Goal: Task Accomplishment & Management: Manage account settings

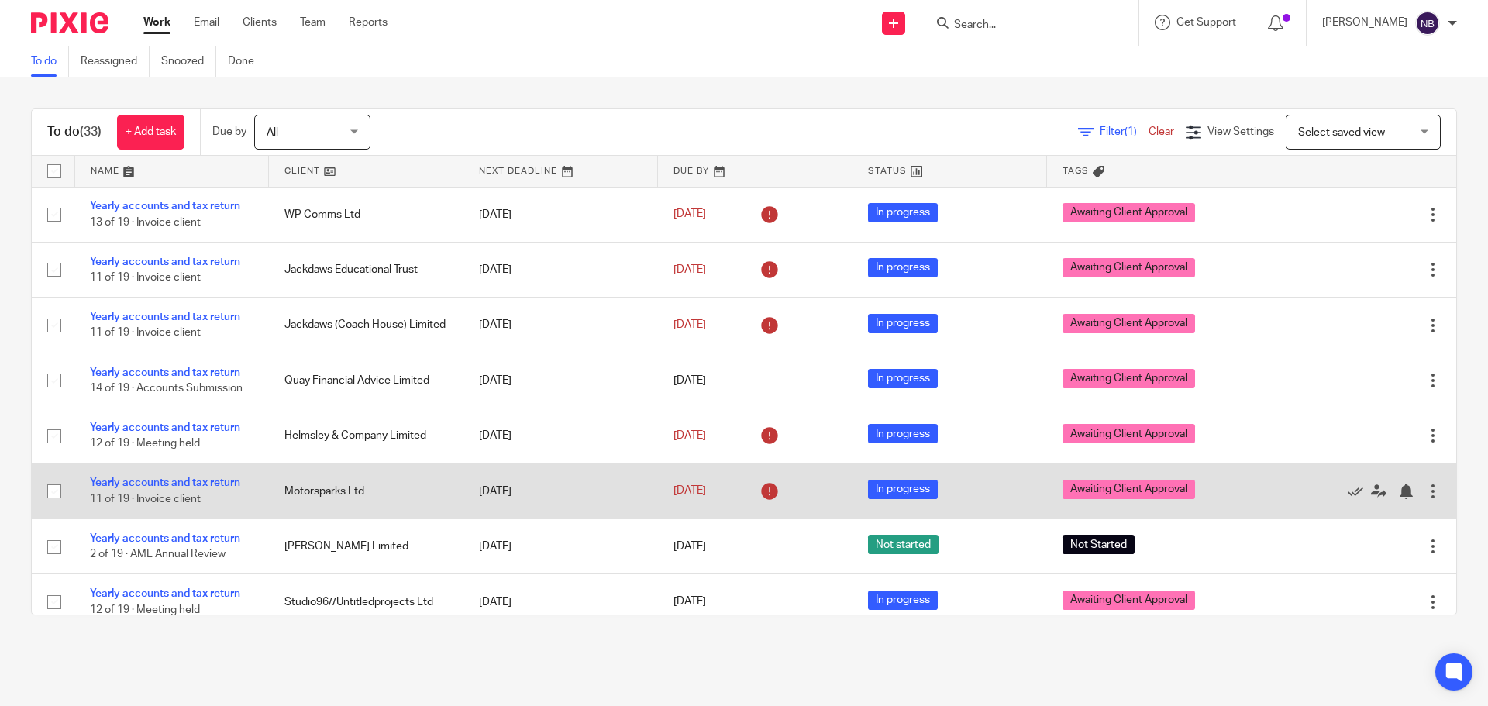
click at [226, 484] on link "Yearly accounts and tax return" at bounding box center [165, 482] width 150 height 11
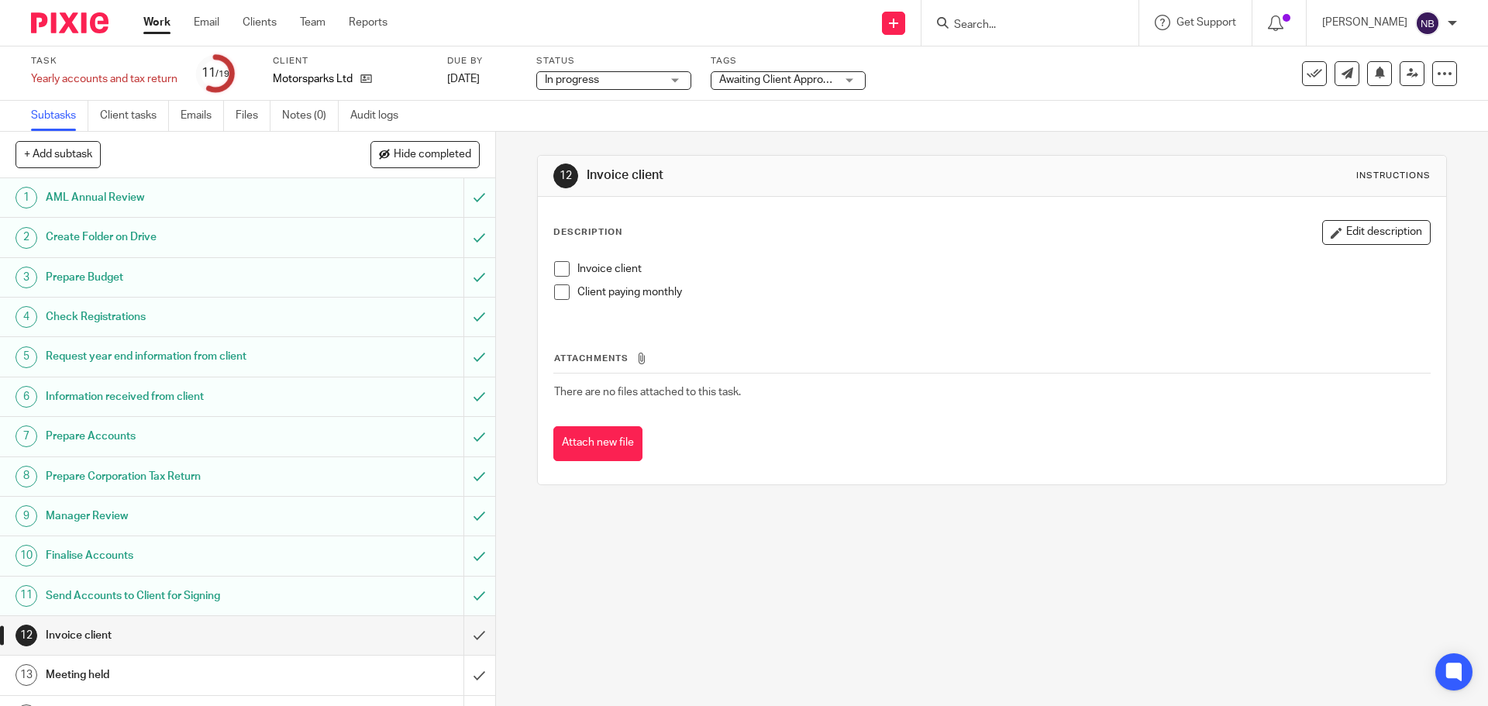
click at [750, 83] on span "Awaiting Client Approval" at bounding box center [777, 79] width 117 height 11
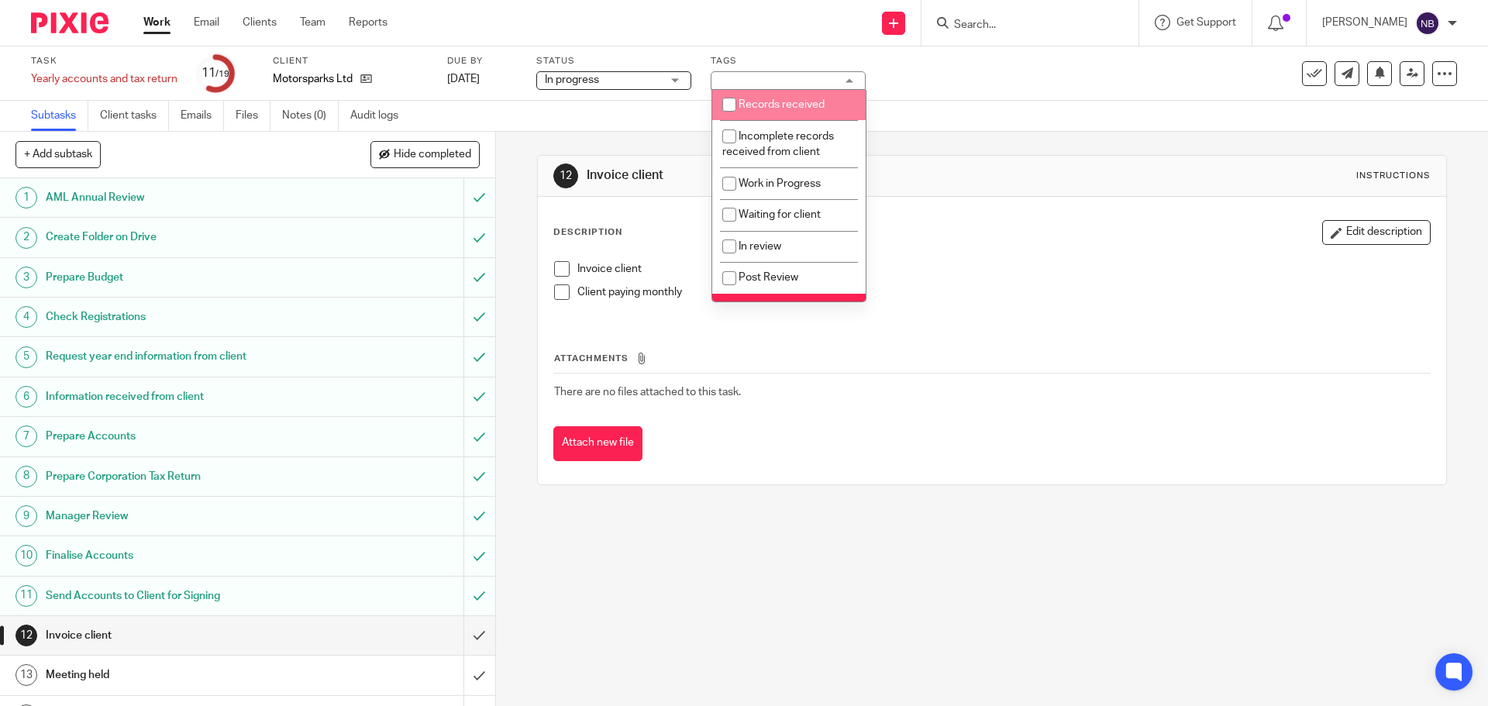
scroll to position [166, 0]
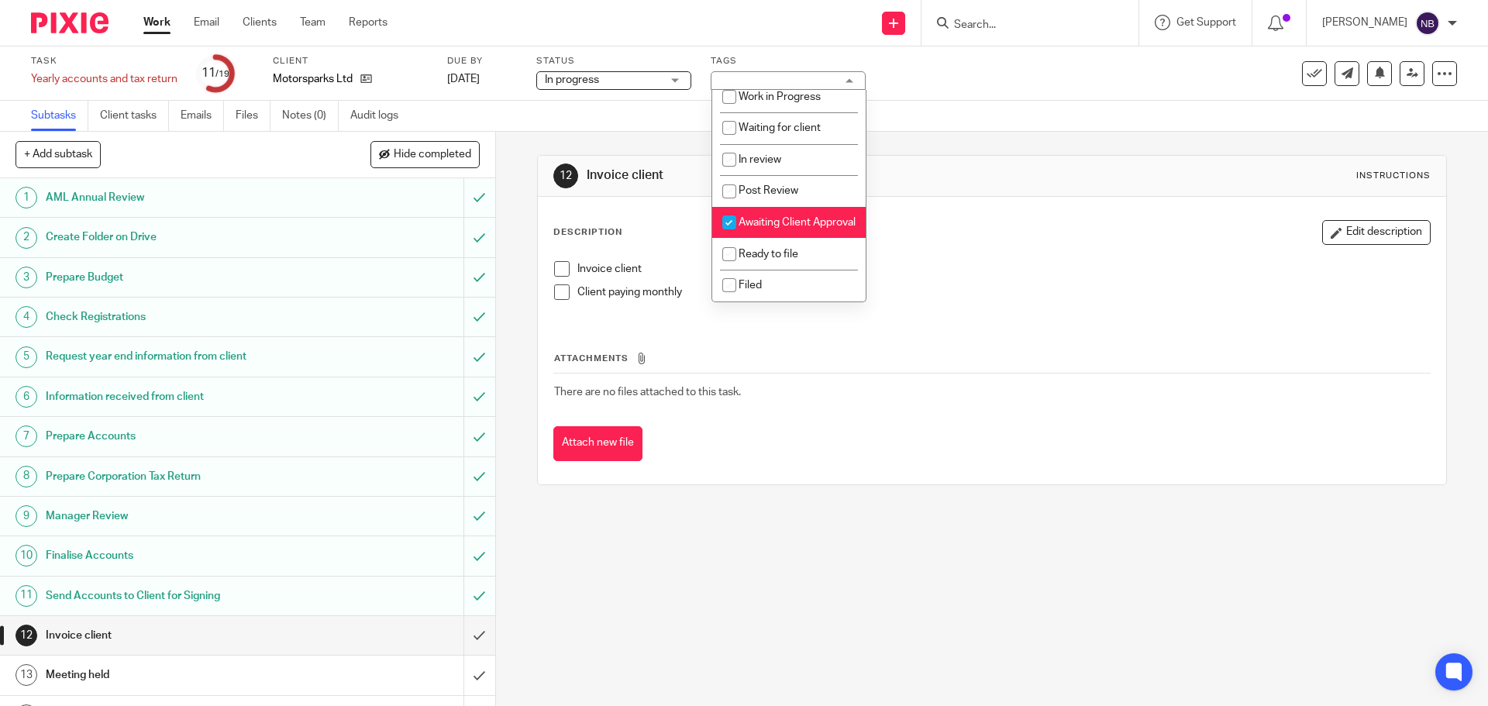
click at [759, 217] on span "Awaiting Client Approval" at bounding box center [797, 222] width 117 height 11
checkbox input "false"
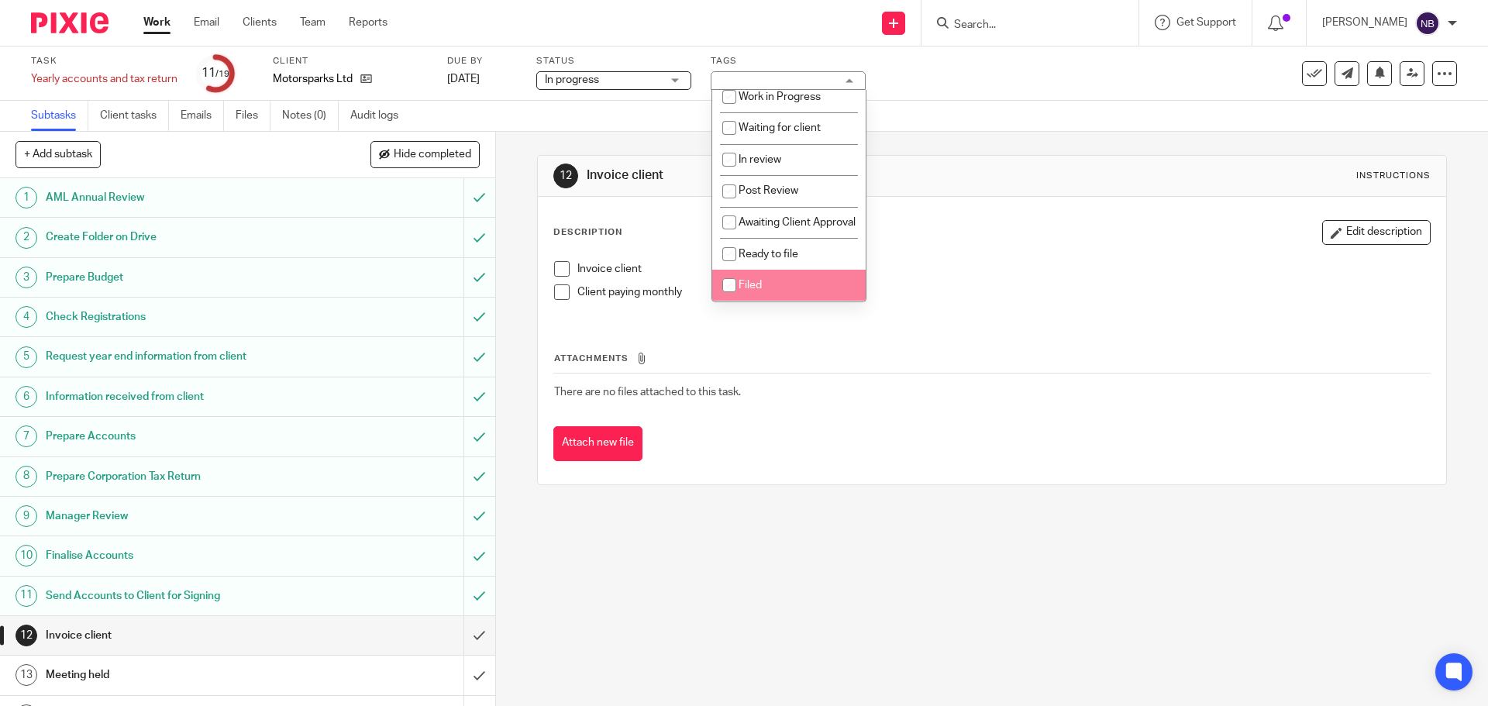
click at [737, 285] on input "checkbox" at bounding box center [729, 284] width 29 height 29
checkbox input "true"
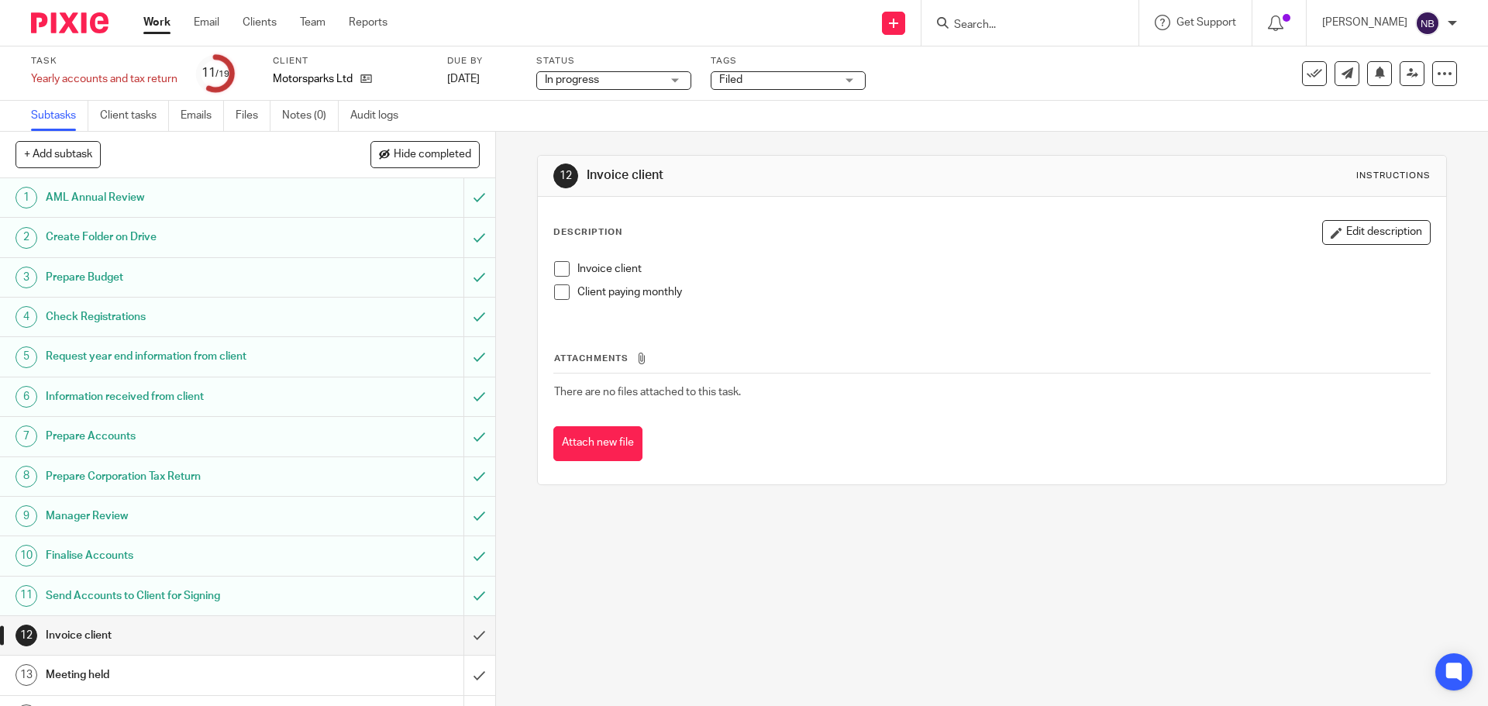
click at [632, 582] on div "12 Invoice client Instructions Description Edit description Invoice client Clie…" at bounding box center [992, 419] width 992 height 574
click at [293, 275] on h1 "Prepare Budget" at bounding box center [180, 277] width 268 height 23
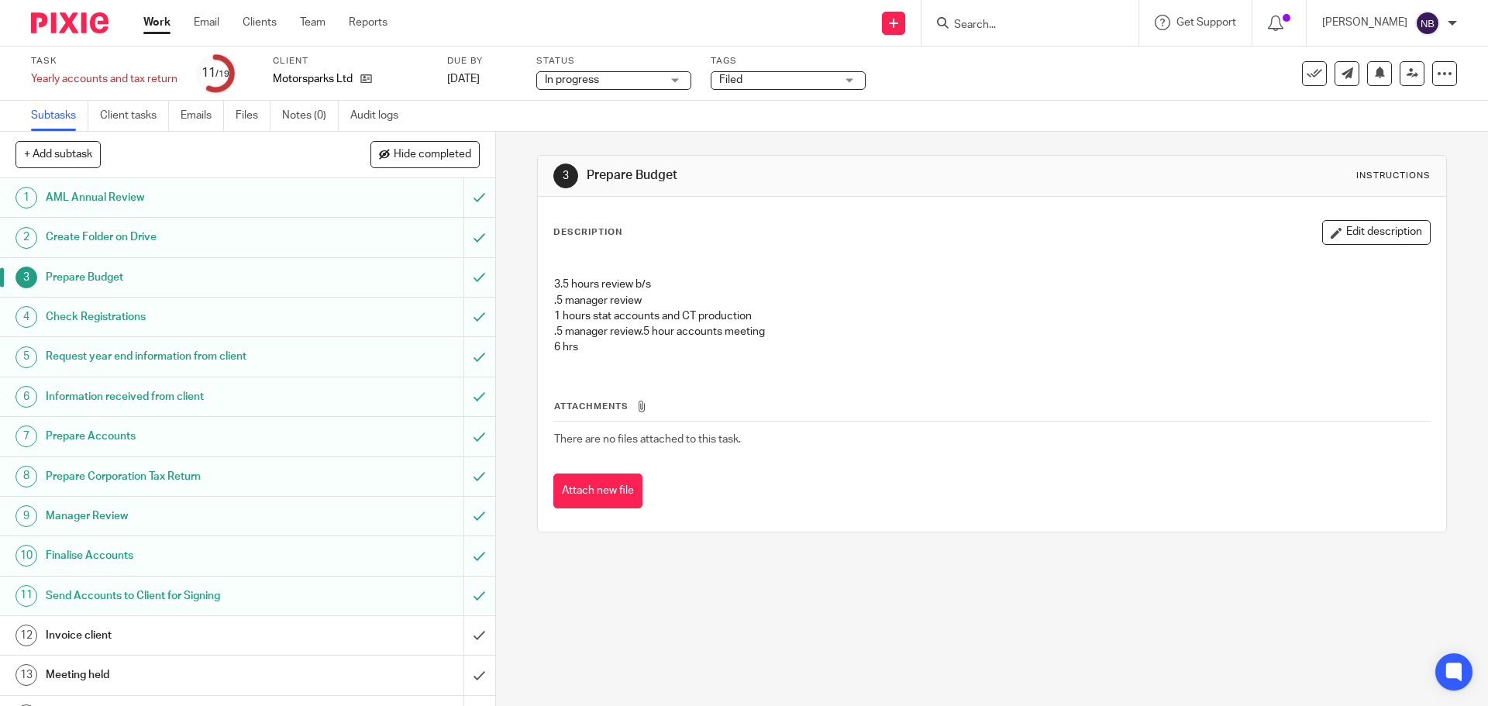
click at [229, 352] on h1 "Request year end information from client" at bounding box center [180, 356] width 268 height 23
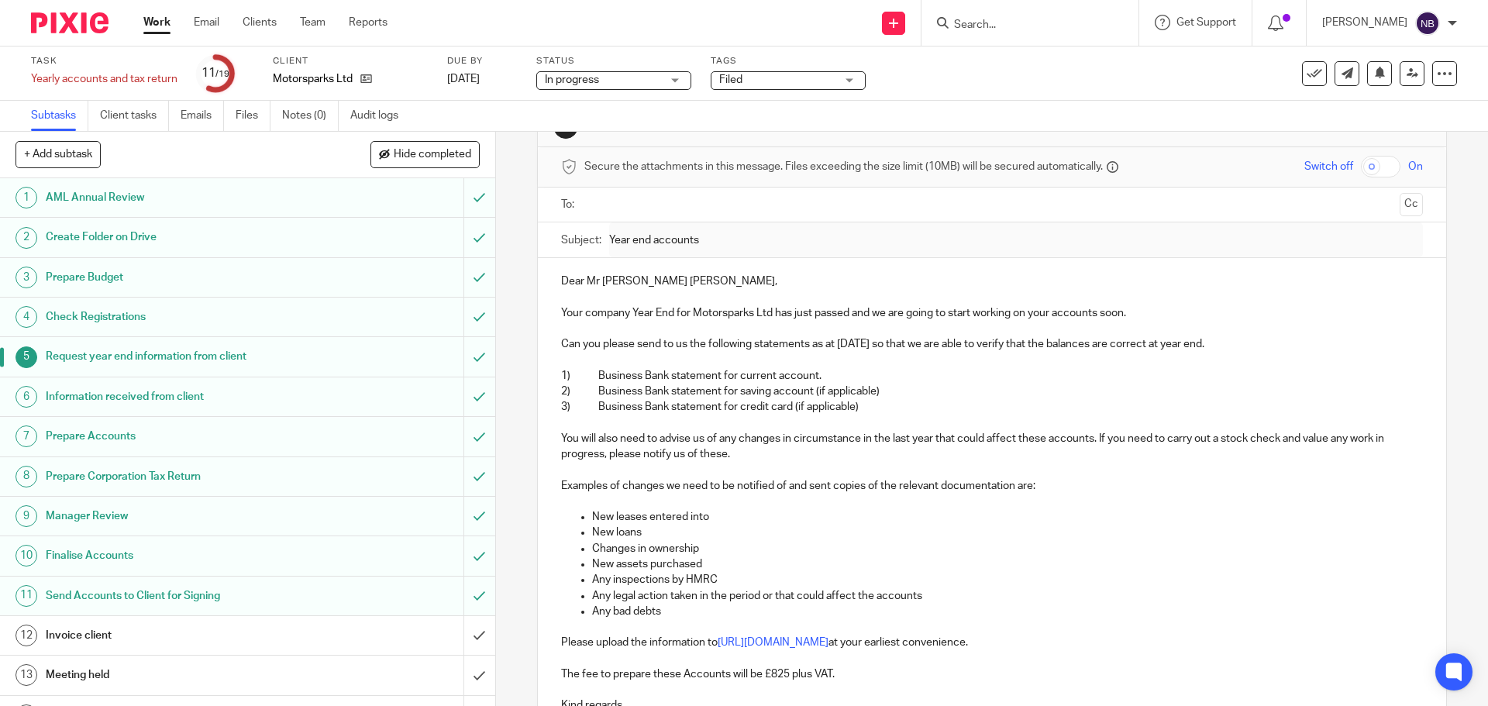
scroll to position [77, 0]
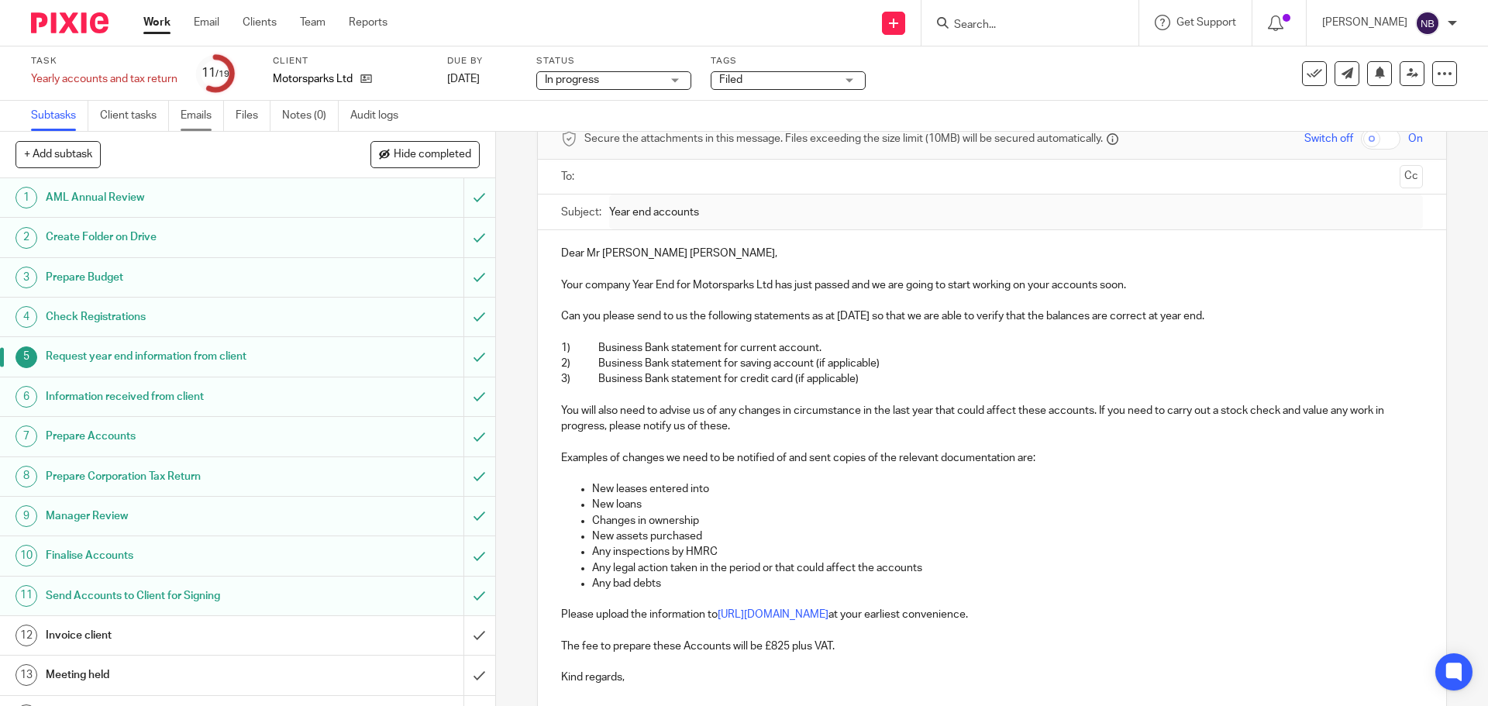
click at [204, 115] on link "Emails" at bounding box center [202, 116] width 43 height 30
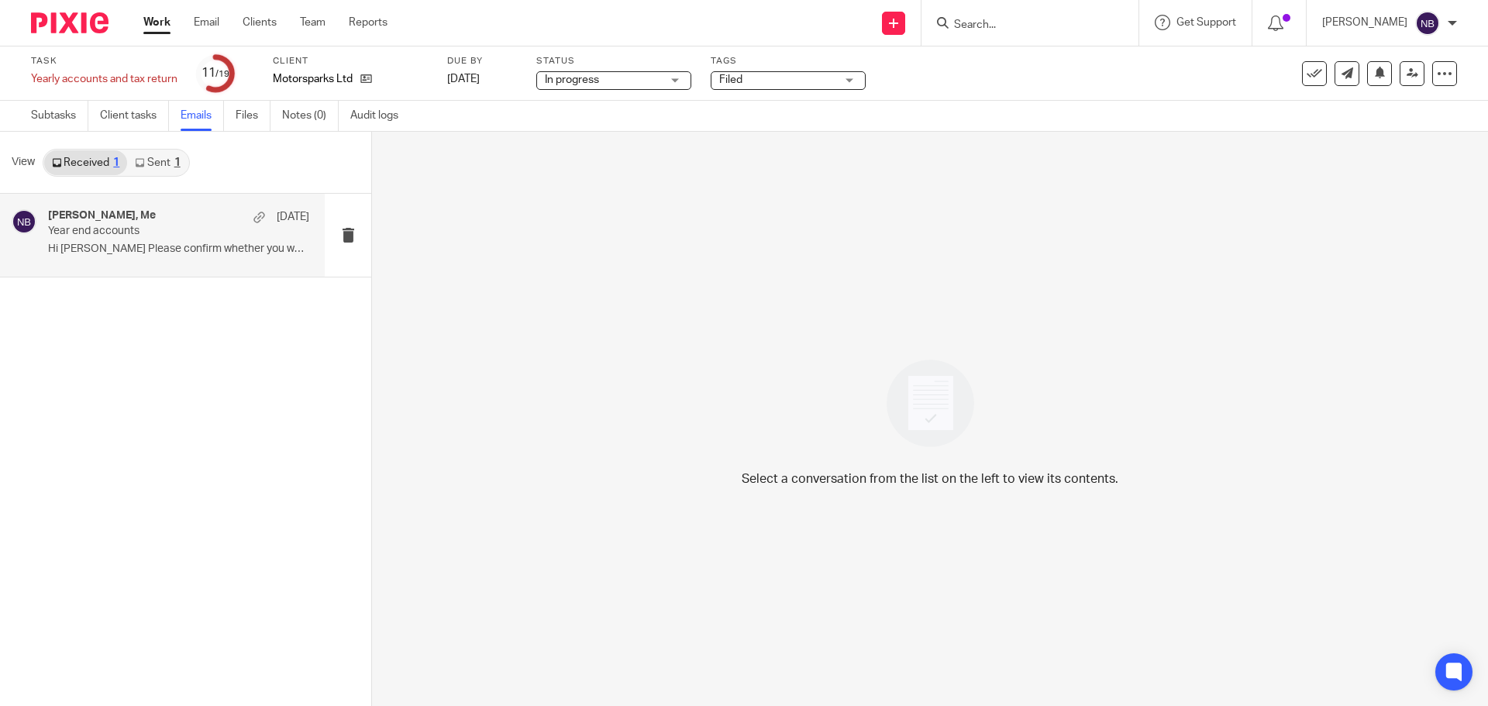
click at [164, 248] on p "Hi Nas Please confirm whether you work for..." at bounding box center [178, 249] width 261 height 13
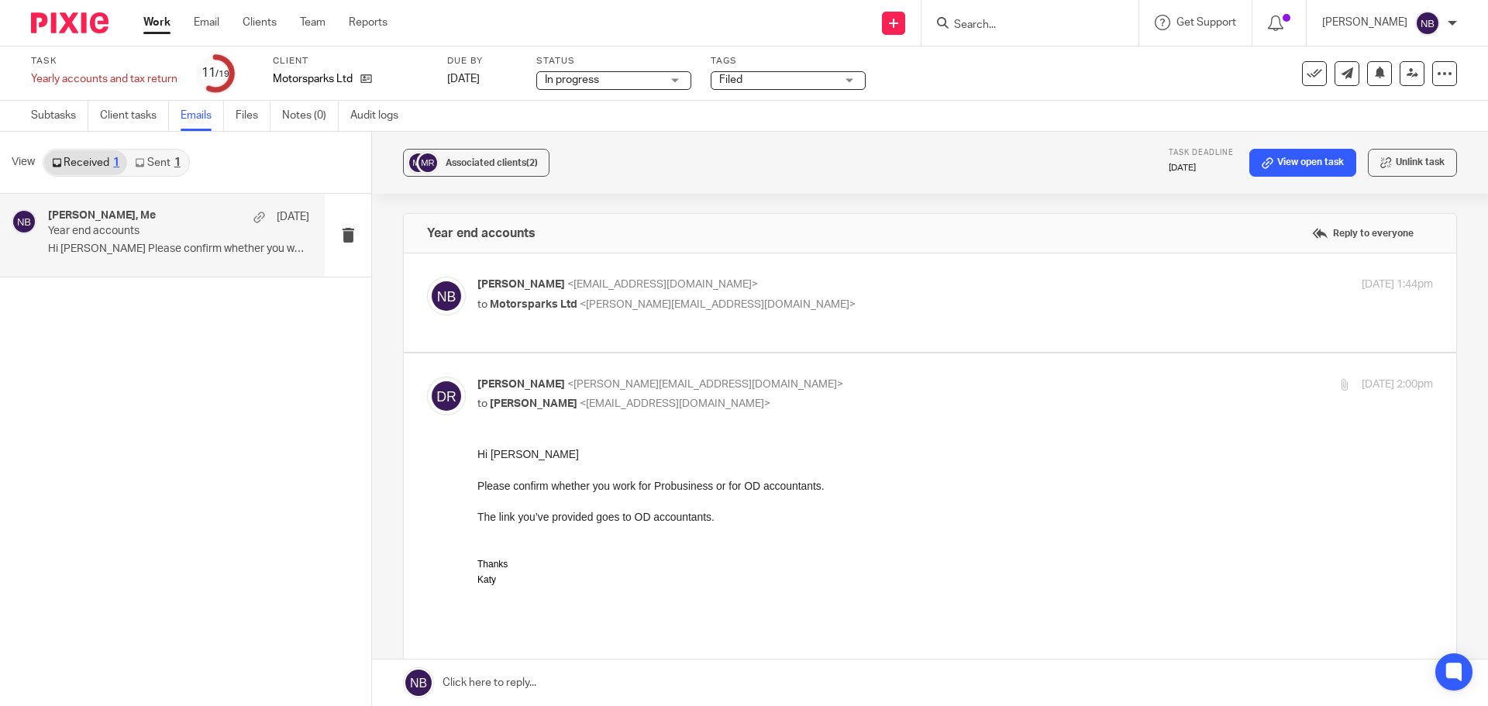
click at [717, 308] on p "to Motorsparks Ltd <denny@motorsparks.com>" at bounding box center [795, 305] width 637 height 16
checkbox input "true"
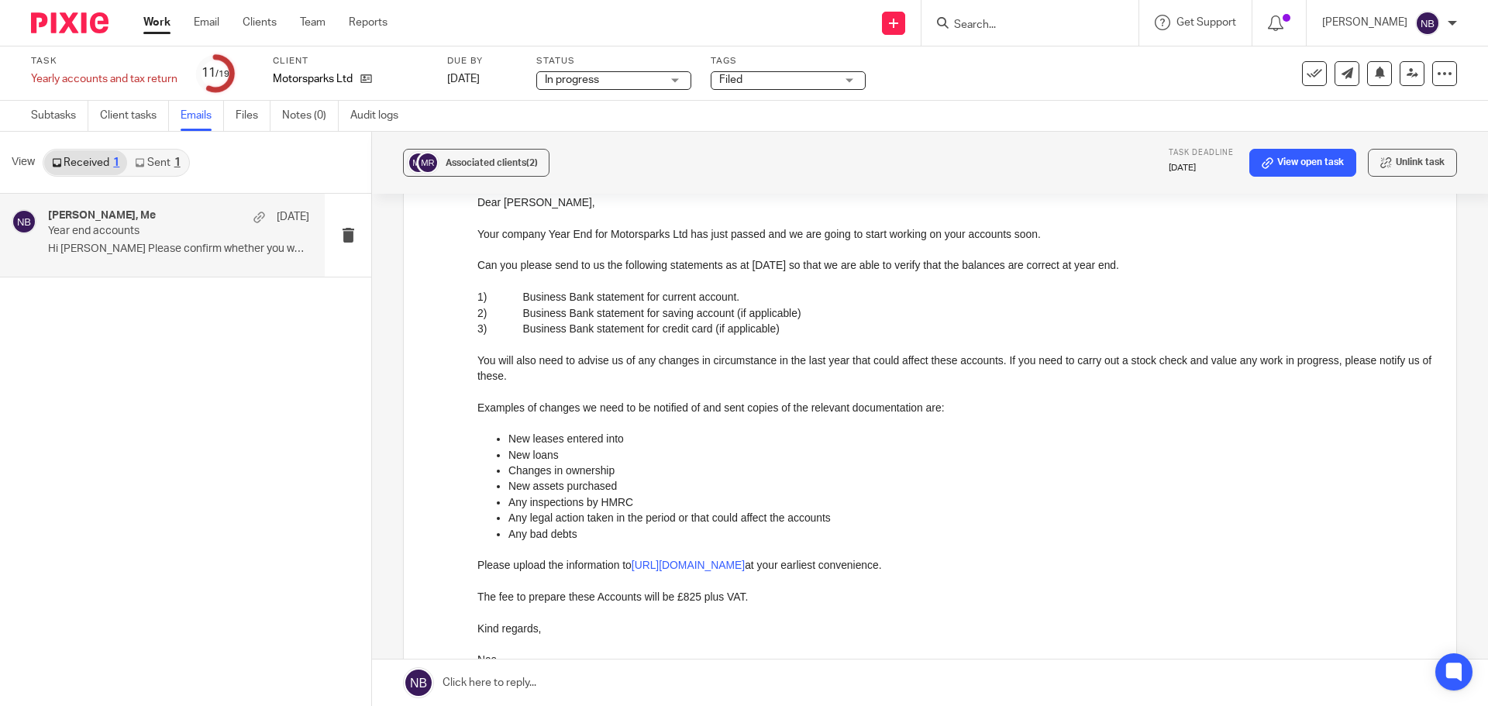
scroll to position [310, 0]
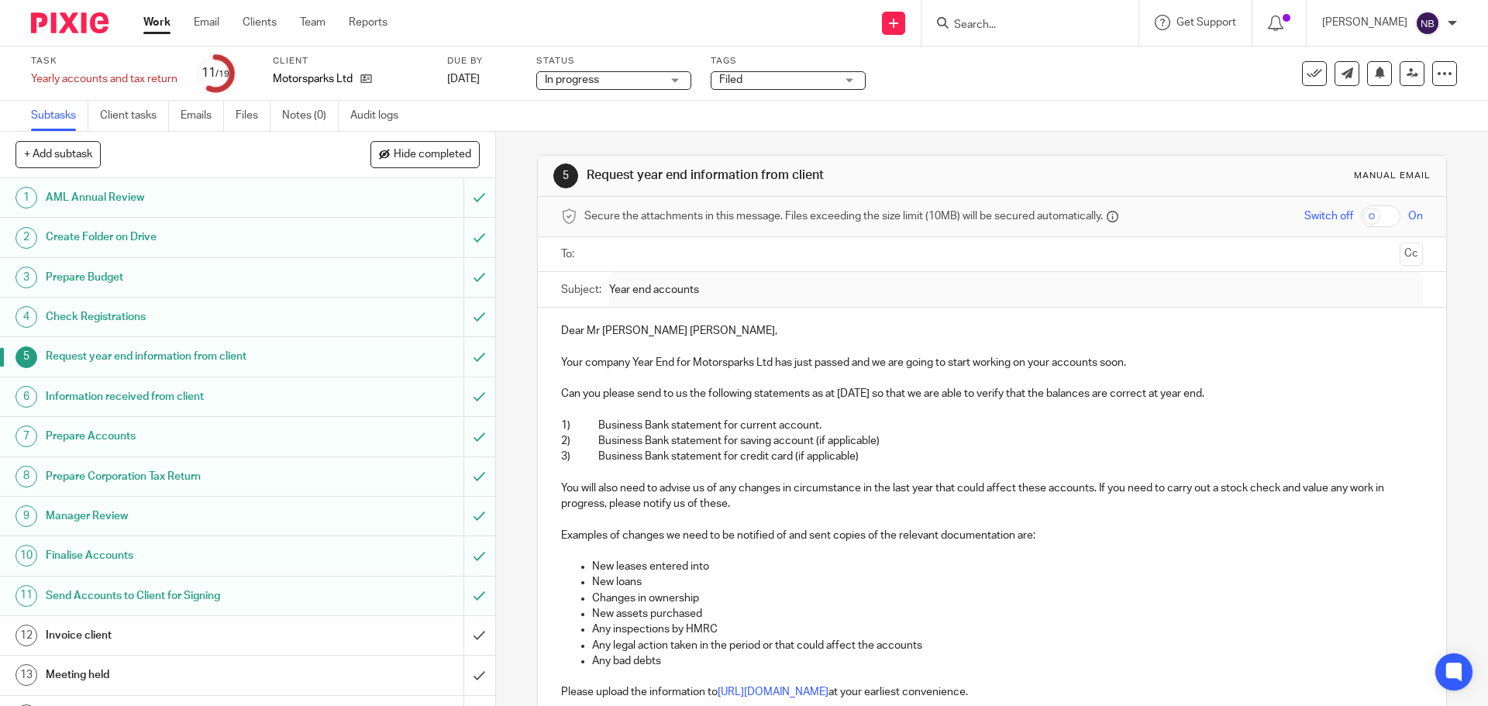
scroll to position [240, 0]
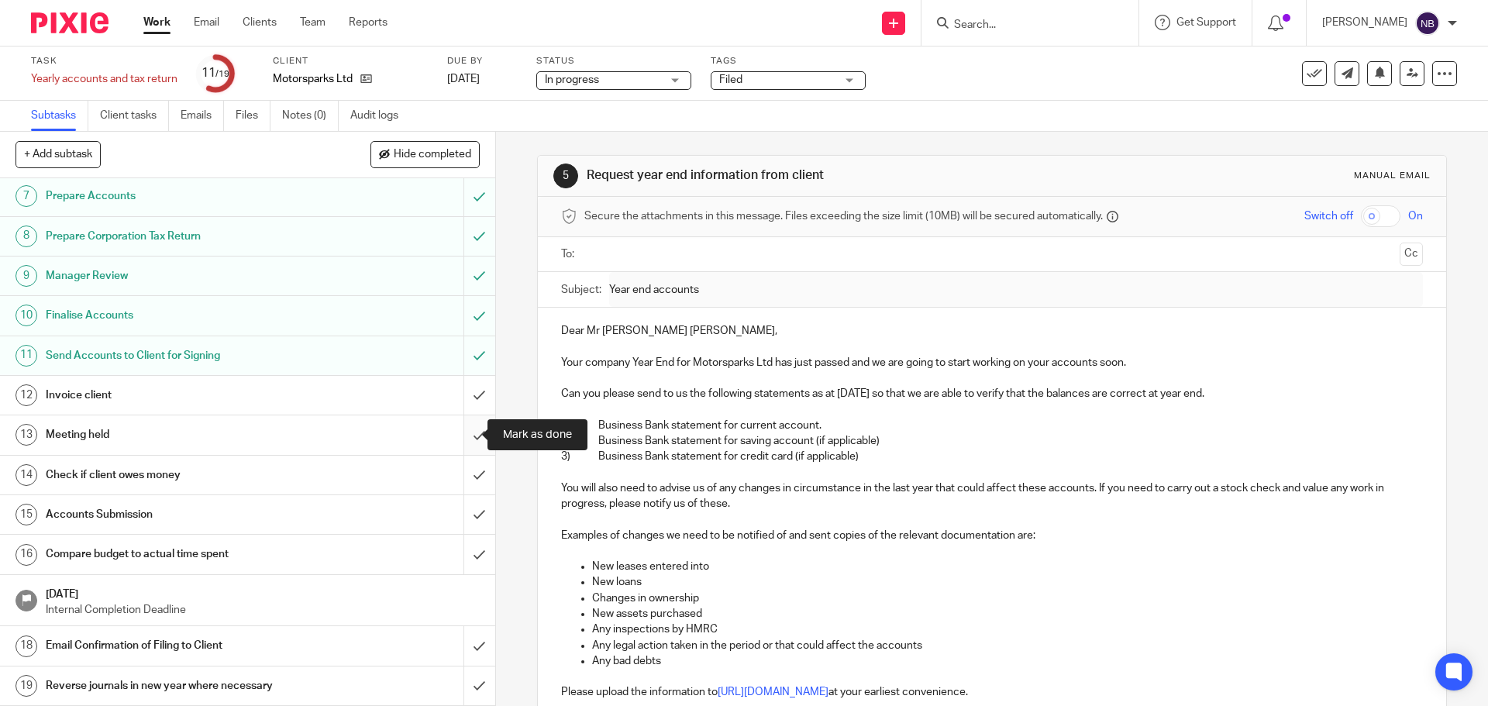
click at [462, 441] on input "submit" at bounding box center [247, 434] width 495 height 39
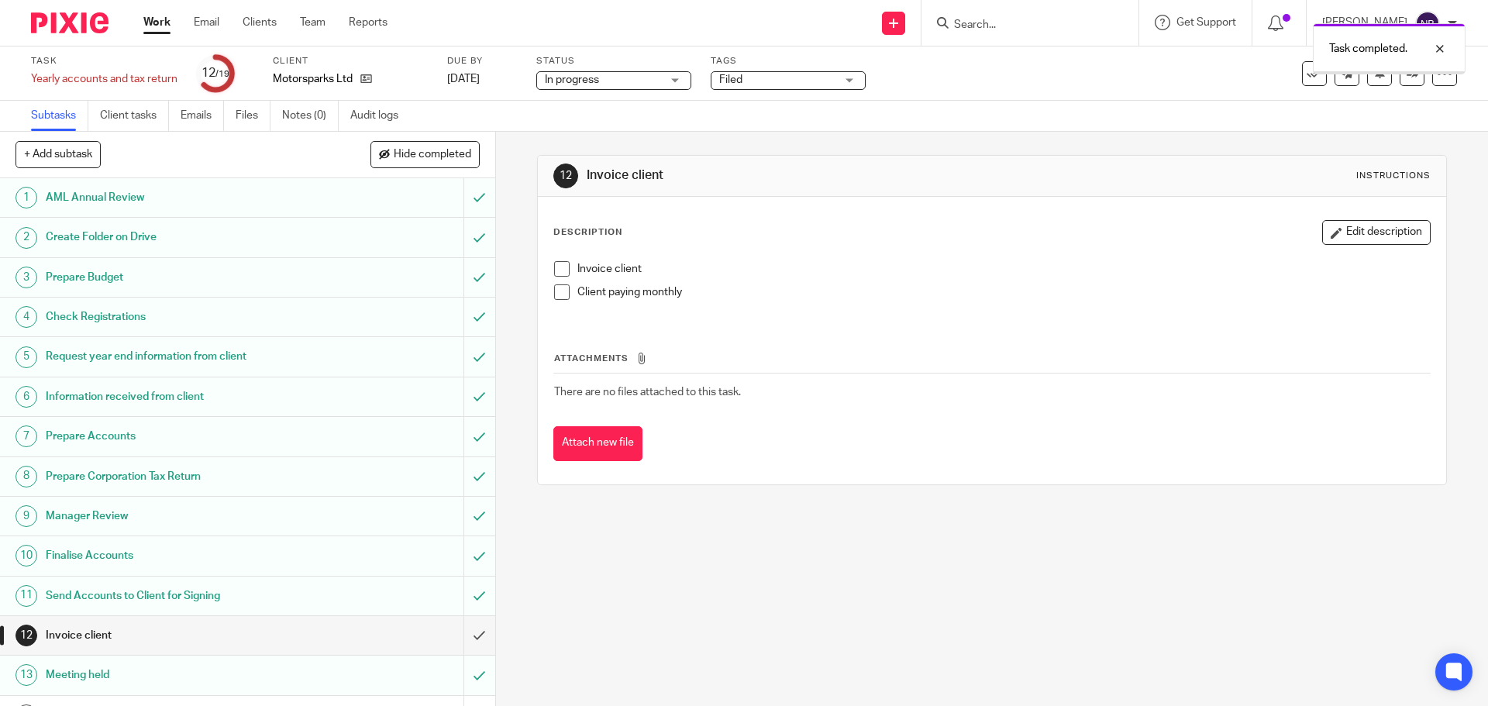
scroll to position [240, 0]
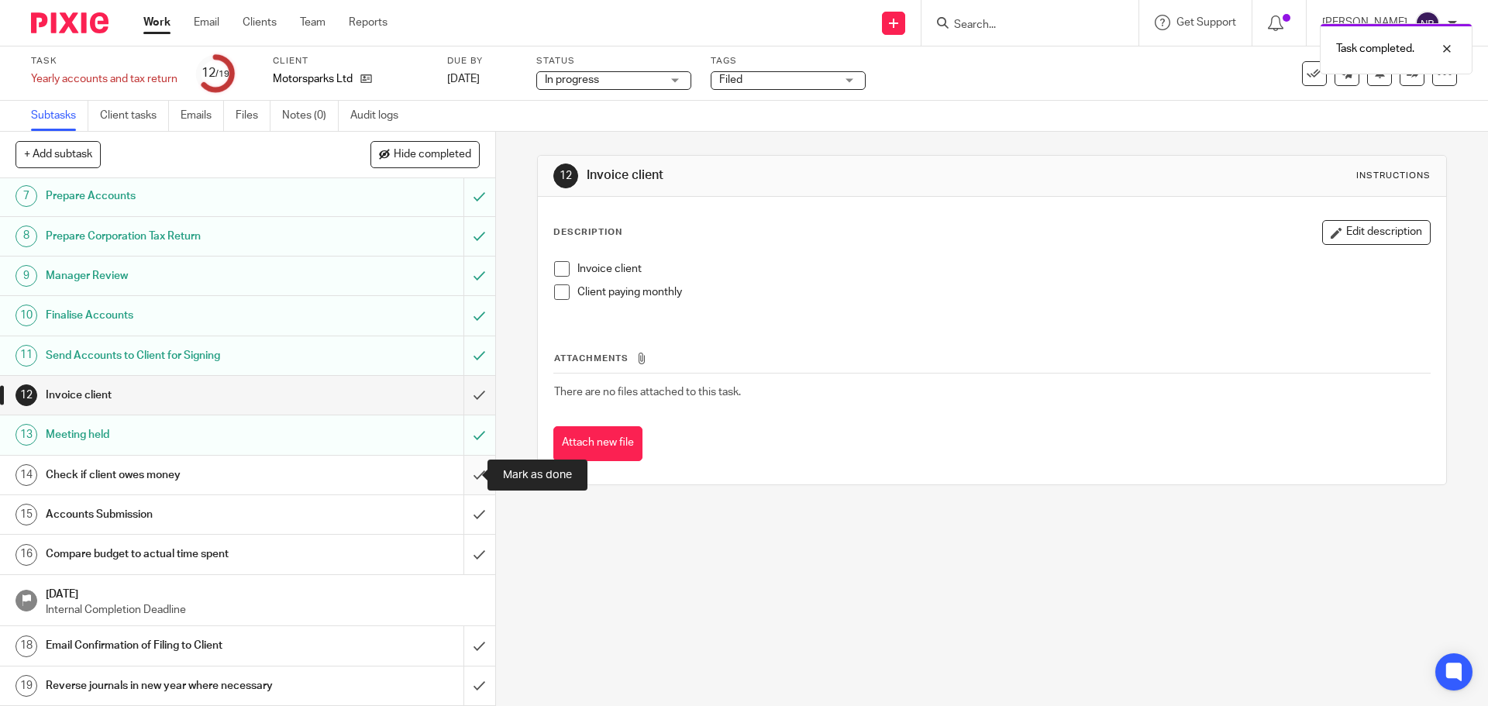
click at [463, 471] on input "submit" at bounding box center [247, 475] width 495 height 39
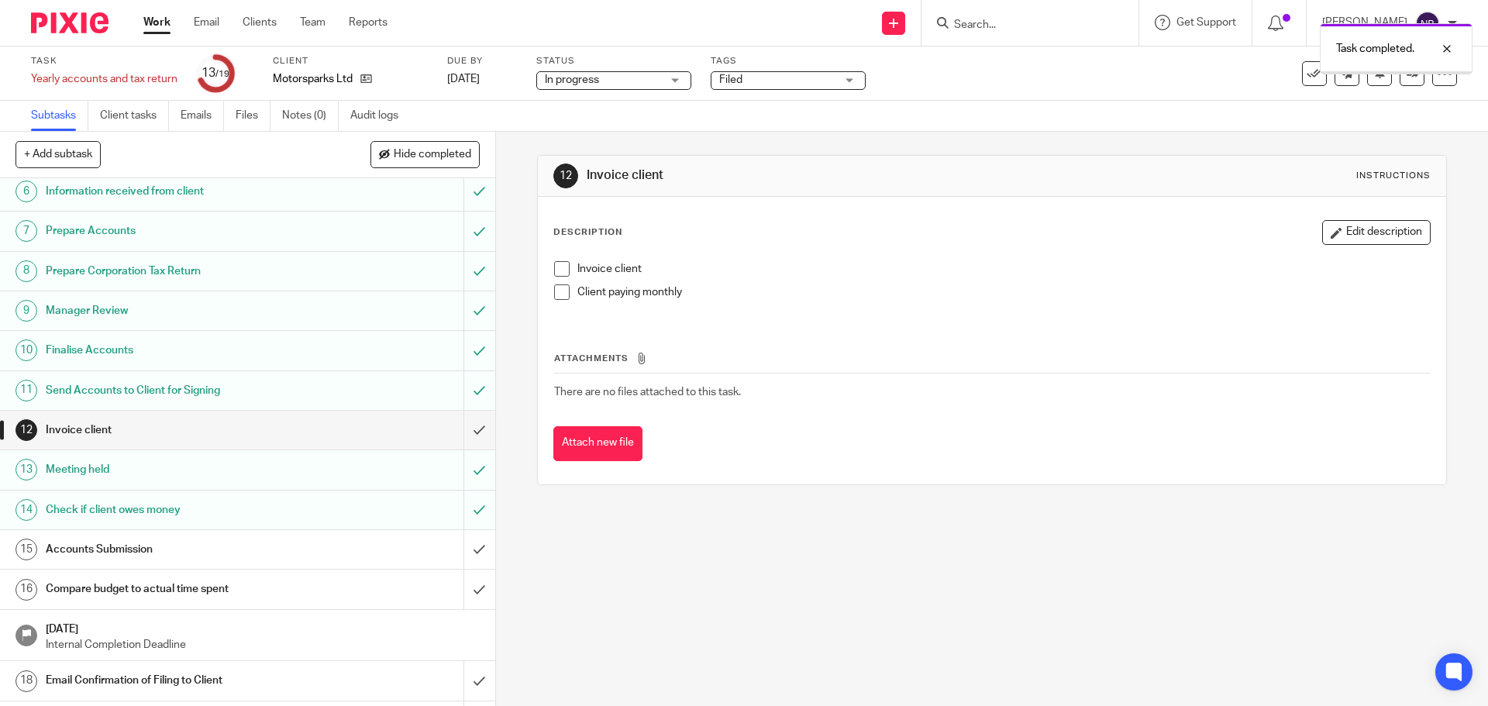
scroll to position [240, 0]
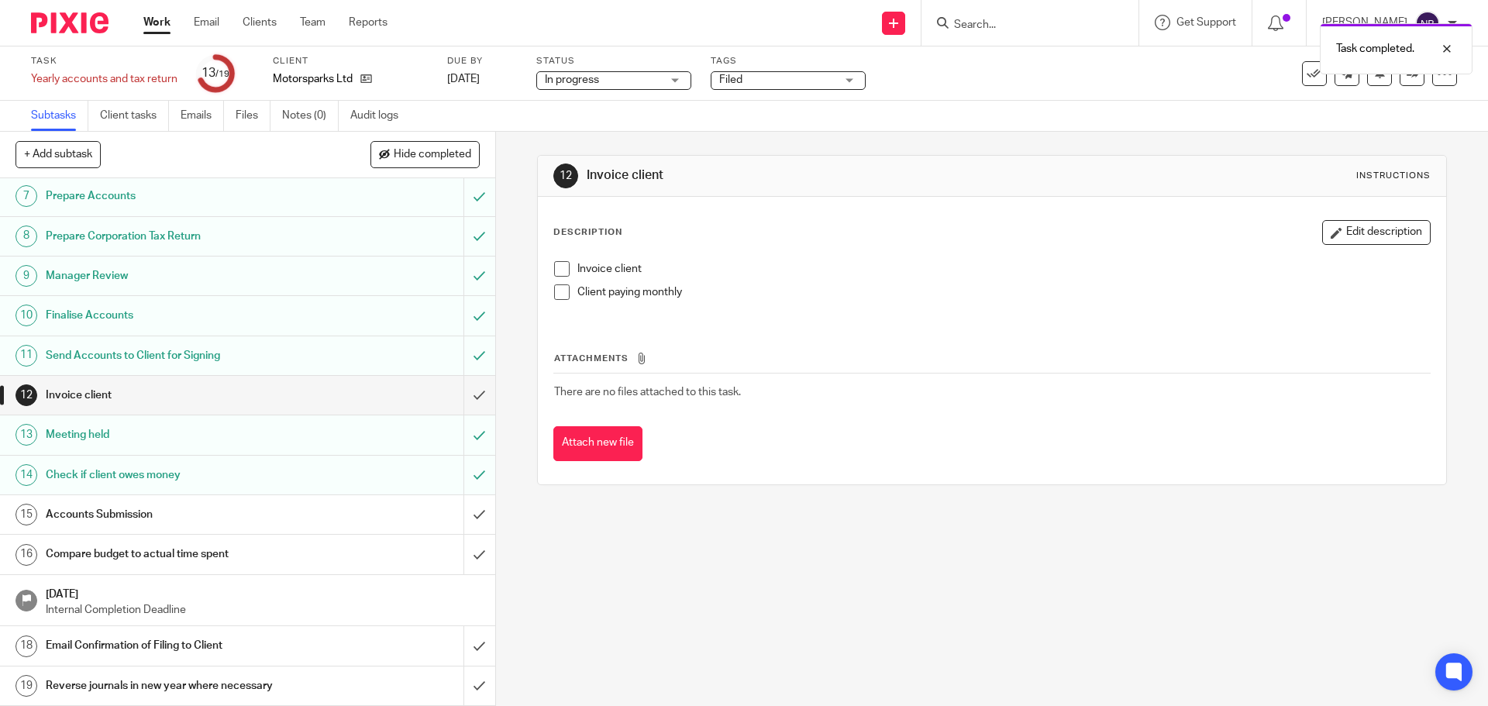
click at [419, 524] on div "Accounts Submission" at bounding box center [247, 514] width 402 height 23
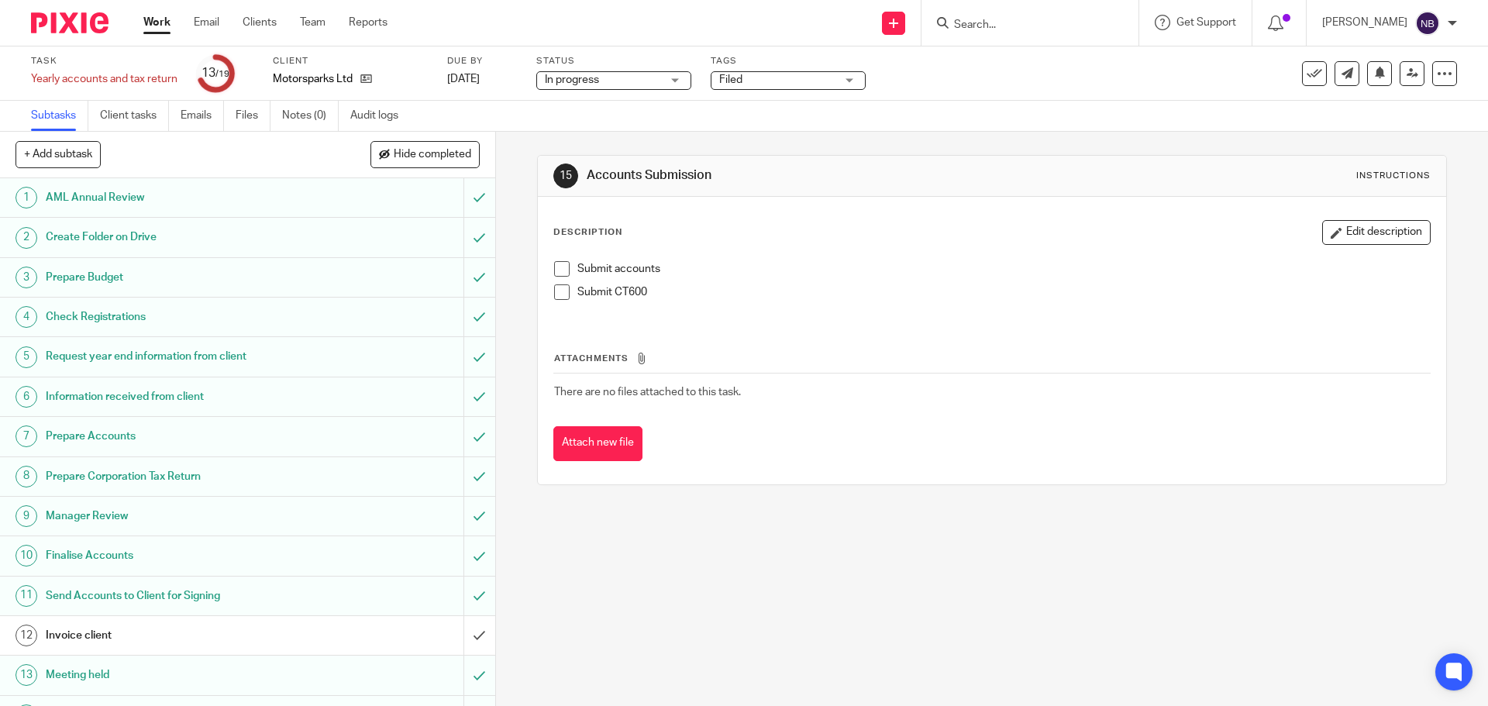
click at [560, 294] on span at bounding box center [561, 291] width 15 height 15
click at [559, 270] on span at bounding box center [561, 268] width 15 height 15
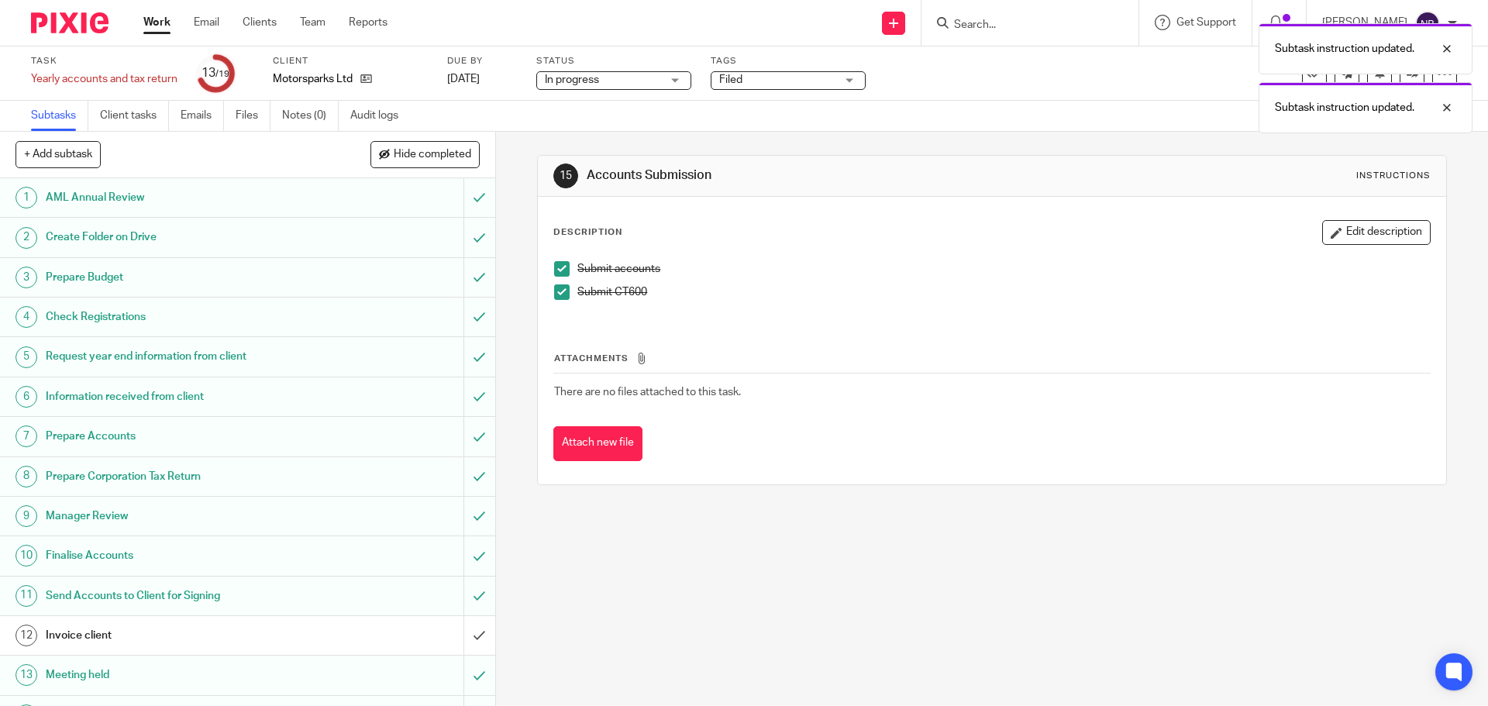
scroll to position [232, 0]
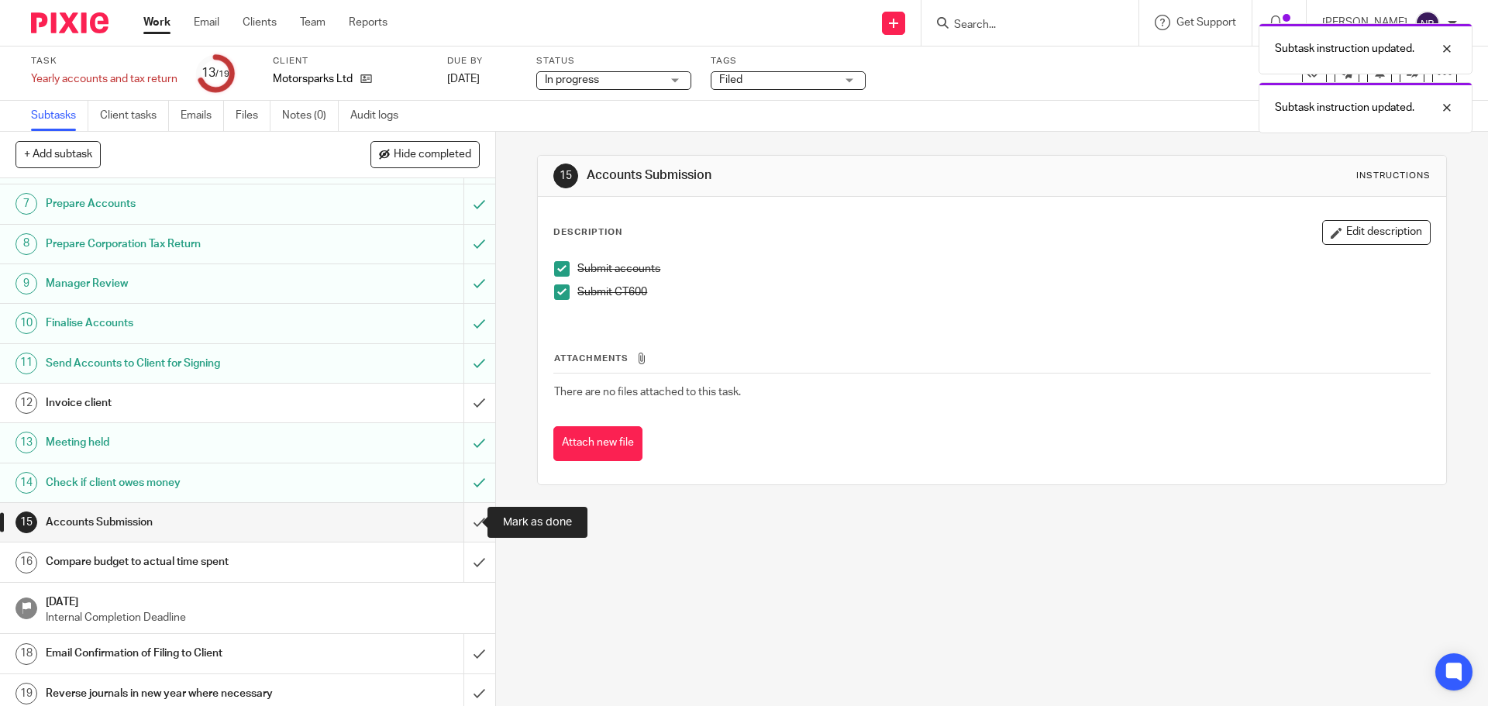
click at [467, 516] on input "submit" at bounding box center [247, 522] width 495 height 39
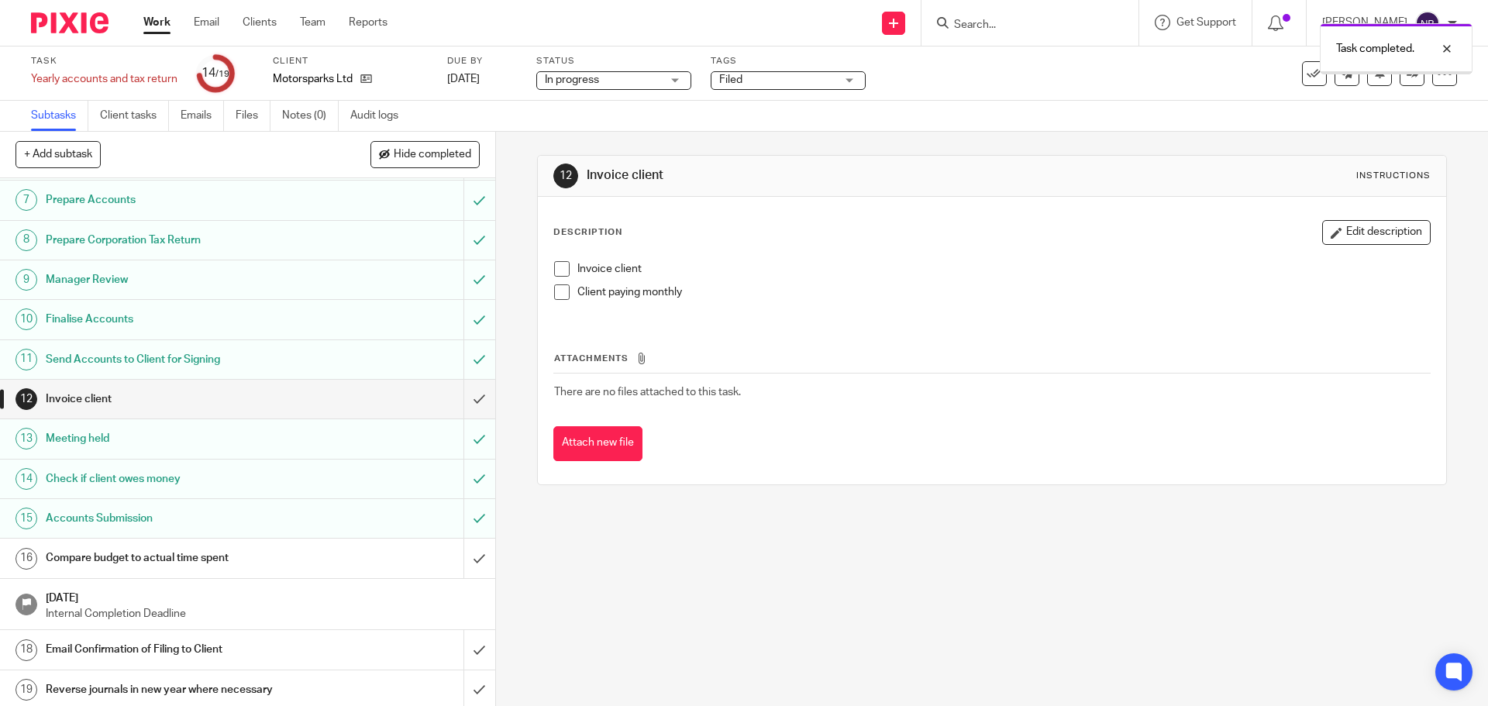
scroll to position [240, 0]
click at [373, 649] on div "Email Confirmation of Filing to Client" at bounding box center [247, 645] width 402 height 23
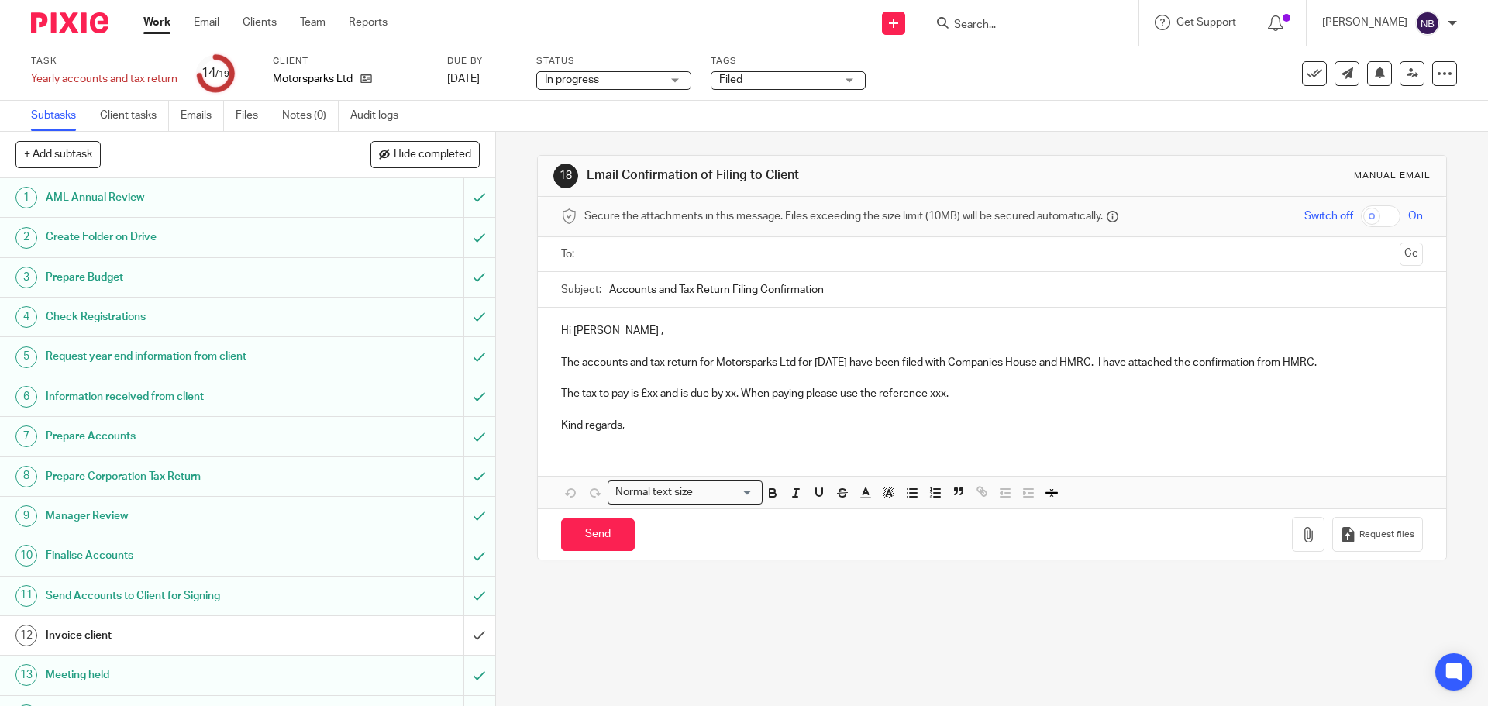
click at [643, 330] on p "Hi [PERSON_NAME] ," at bounding box center [991, 330] width 861 height 15
click at [657, 394] on p "The tax to pay is £xx and is due by xx. When paying please use the reference xx…" at bounding box center [991, 393] width 861 height 15
click at [1038, 389] on p "The tax to pay is £7,683.98 and is due by 31/08/2025. When paying please use th…" at bounding box center [991, 393] width 861 height 15
click at [697, 432] on p "Kind regards," at bounding box center [991, 425] width 861 height 15
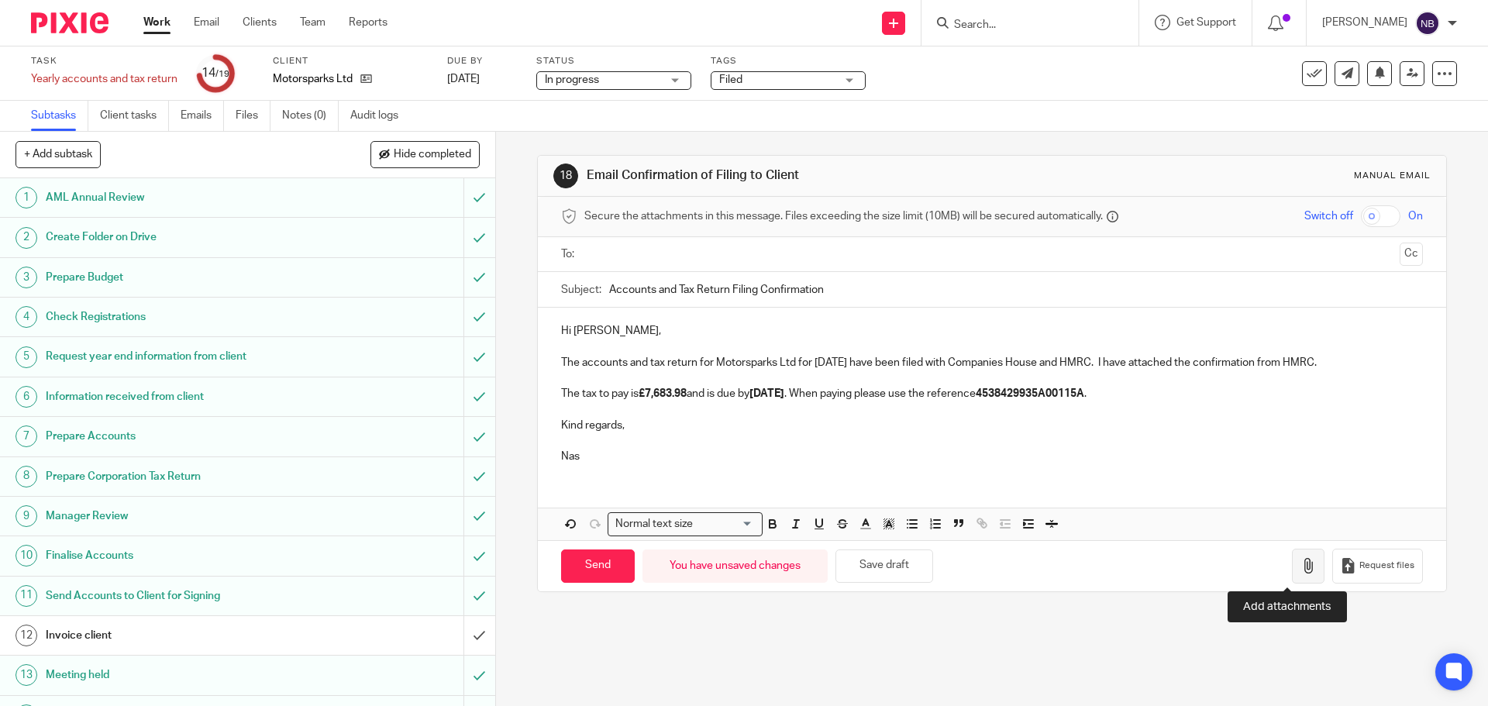
click at [1300, 558] on icon "button" at bounding box center [1307, 565] width 15 height 15
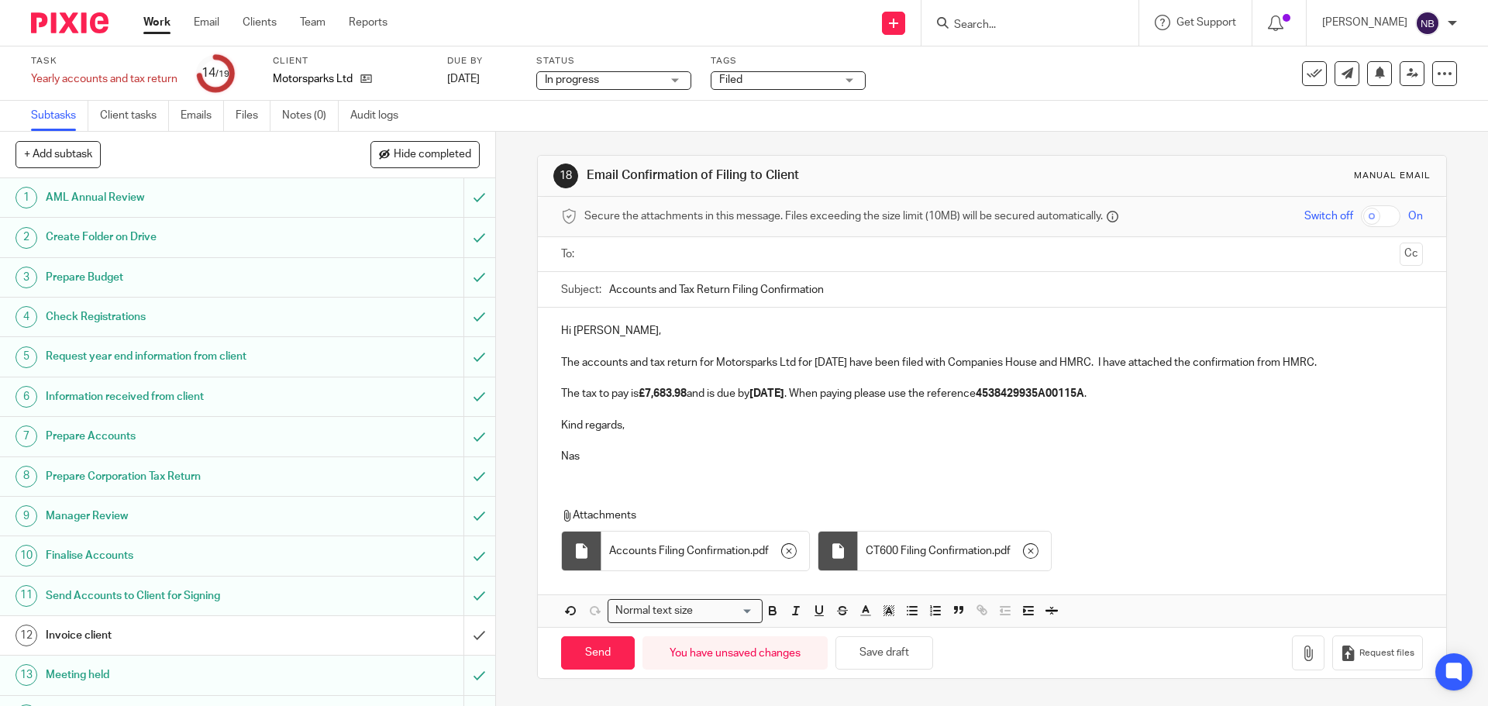
click at [669, 267] on div at bounding box center [992, 254] width 813 height 35
click at [679, 259] on input "text" at bounding box center [991, 255] width 803 height 18
click at [1400, 253] on button "Cc" at bounding box center [1411, 255] width 23 height 23
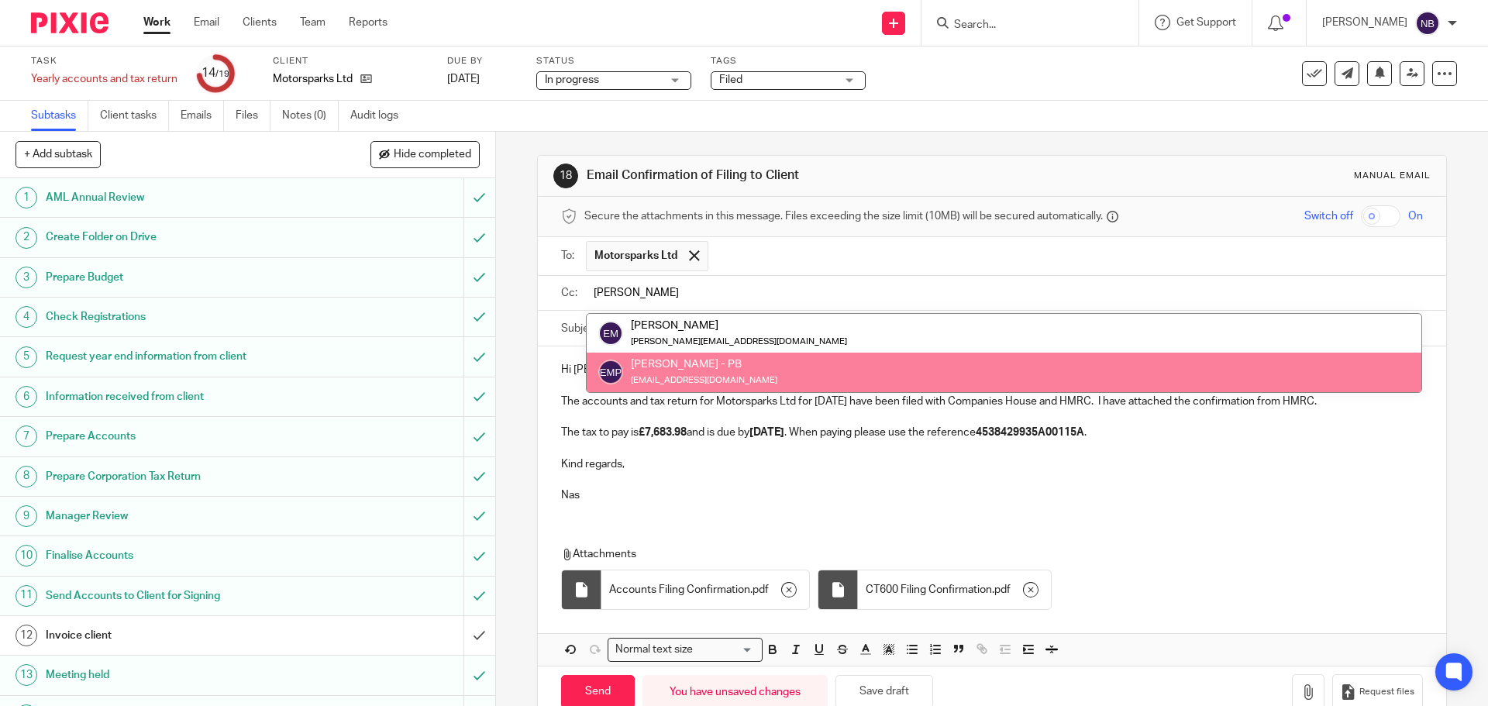
type input "erik"
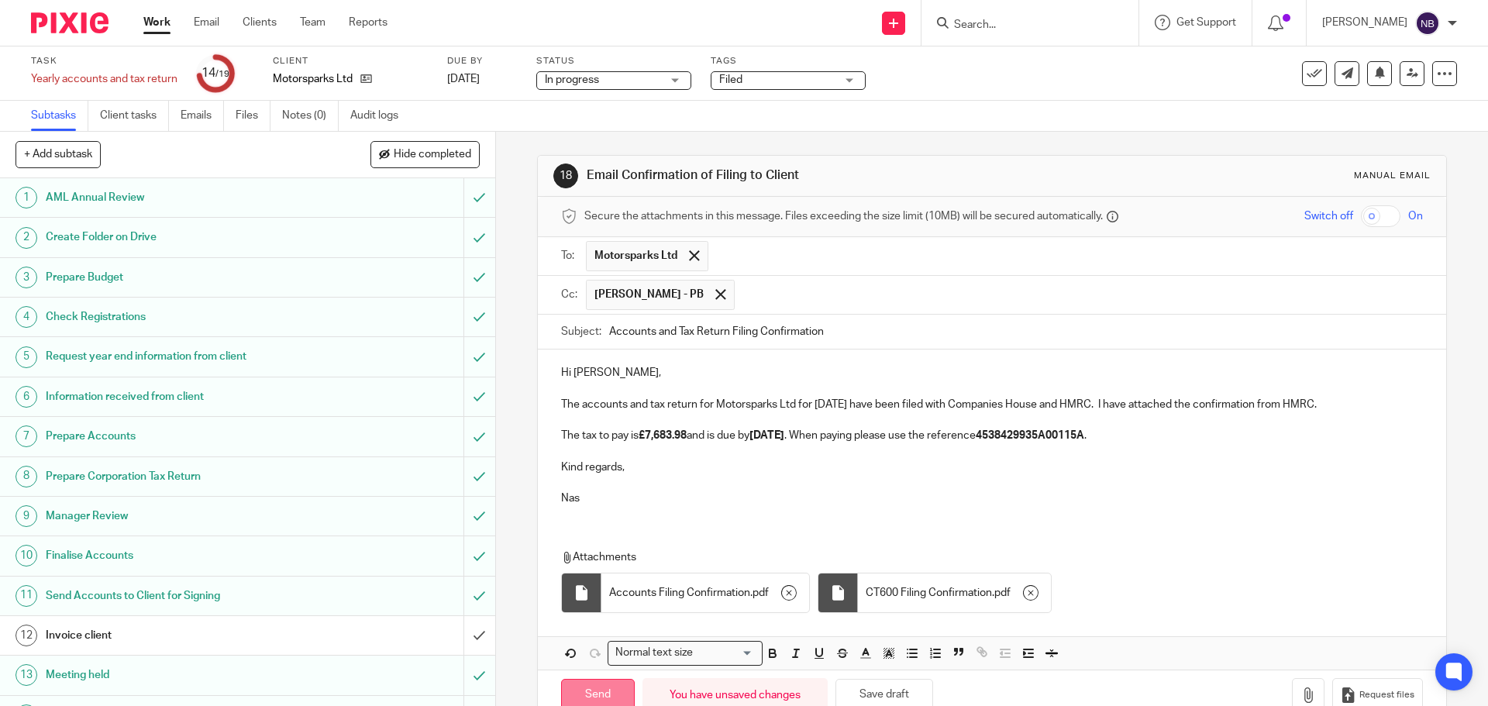
click at [591, 686] on input "Send" at bounding box center [598, 695] width 74 height 33
type input "Sent"
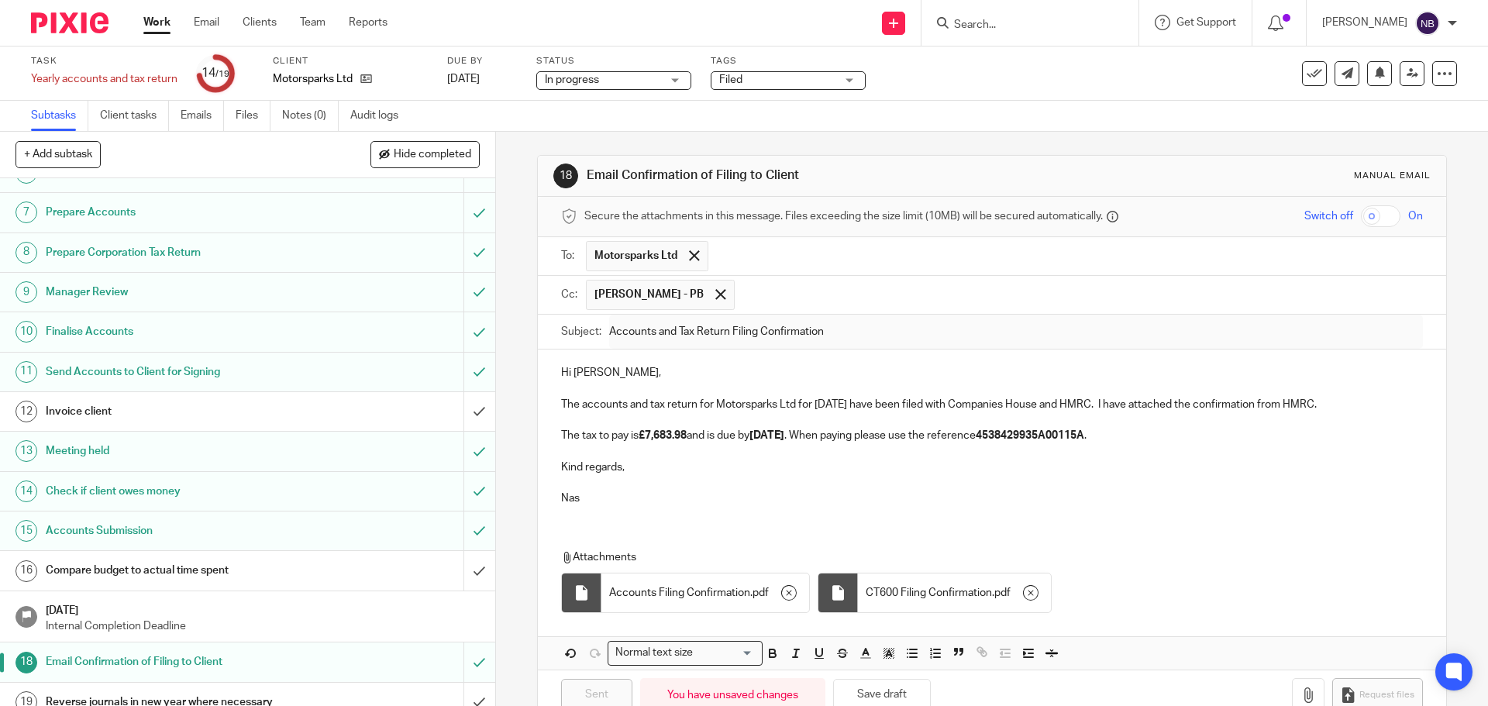
scroll to position [232, 0]
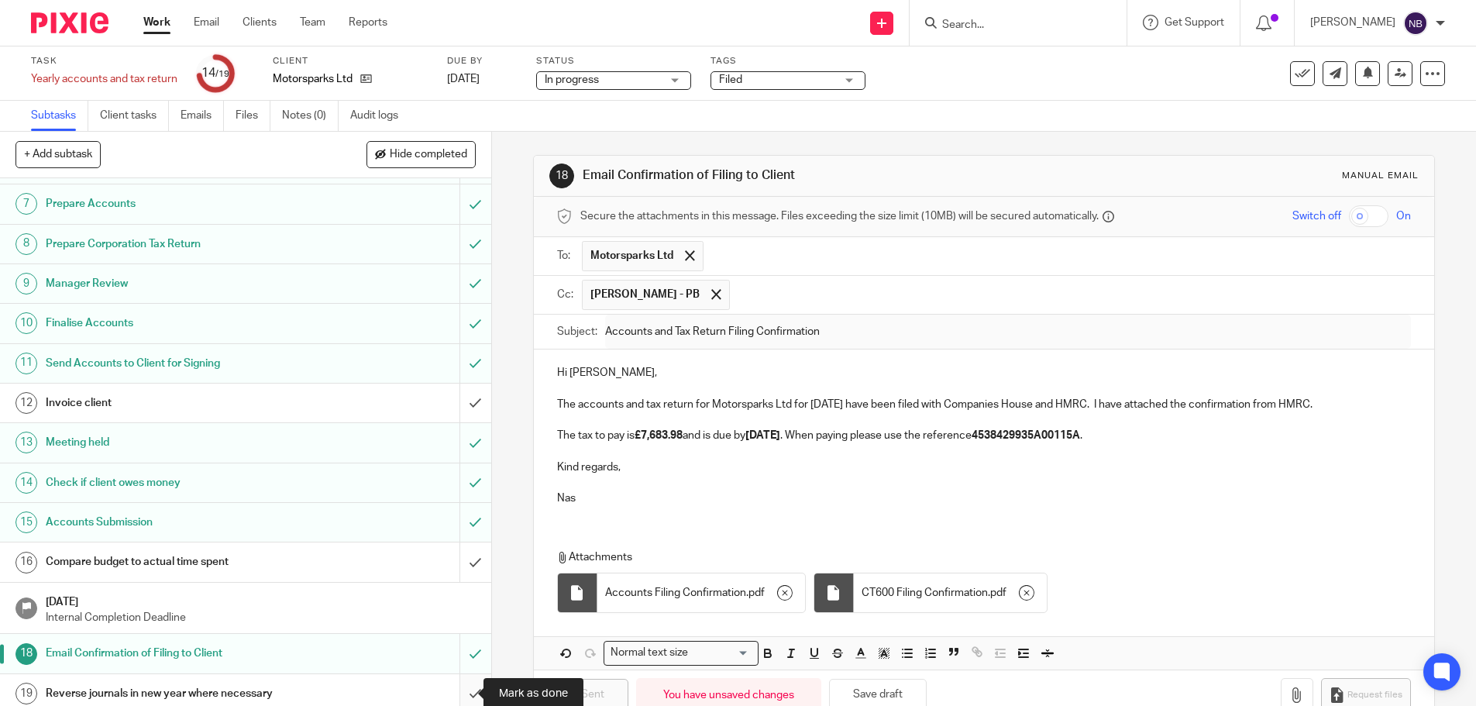
click at [460, 689] on input "submit" at bounding box center [245, 693] width 491 height 39
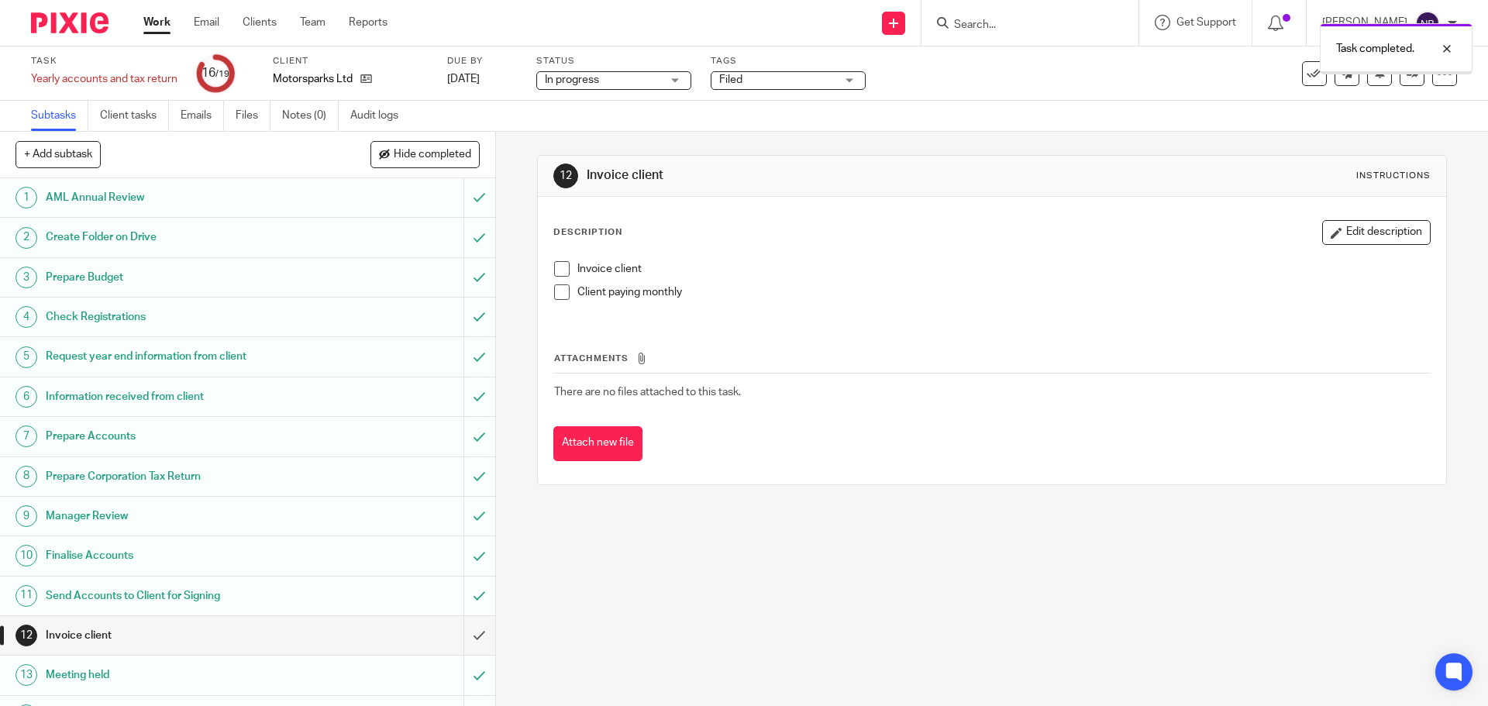
click at [239, 351] on h1 "Request year end information from client" at bounding box center [180, 356] width 268 height 23
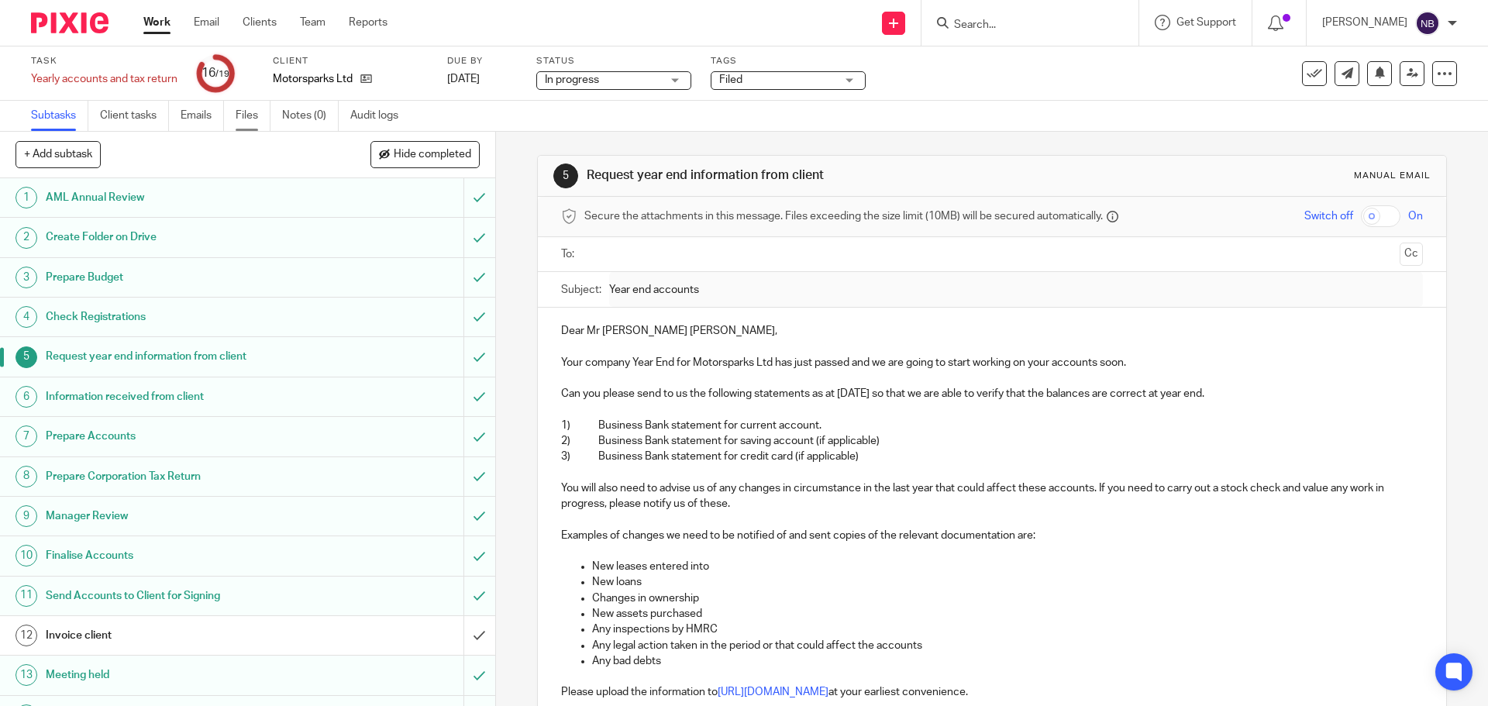
click at [254, 118] on link "Files" at bounding box center [253, 116] width 35 height 30
click at [188, 115] on link "Emails" at bounding box center [202, 116] width 43 height 30
click at [191, 115] on link "Emails" at bounding box center [202, 116] width 43 height 30
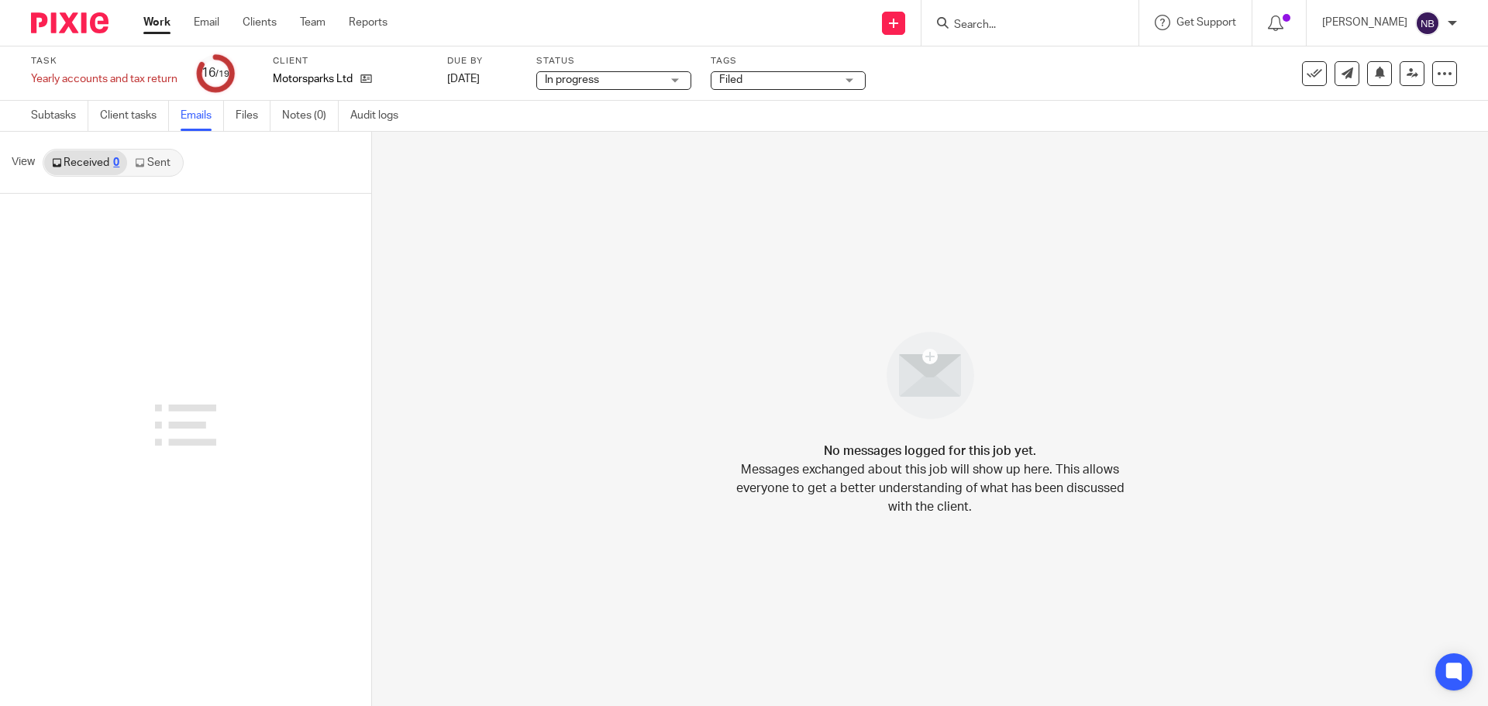
click at [155, 172] on link "Sent" at bounding box center [154, 162] width 54 height 25
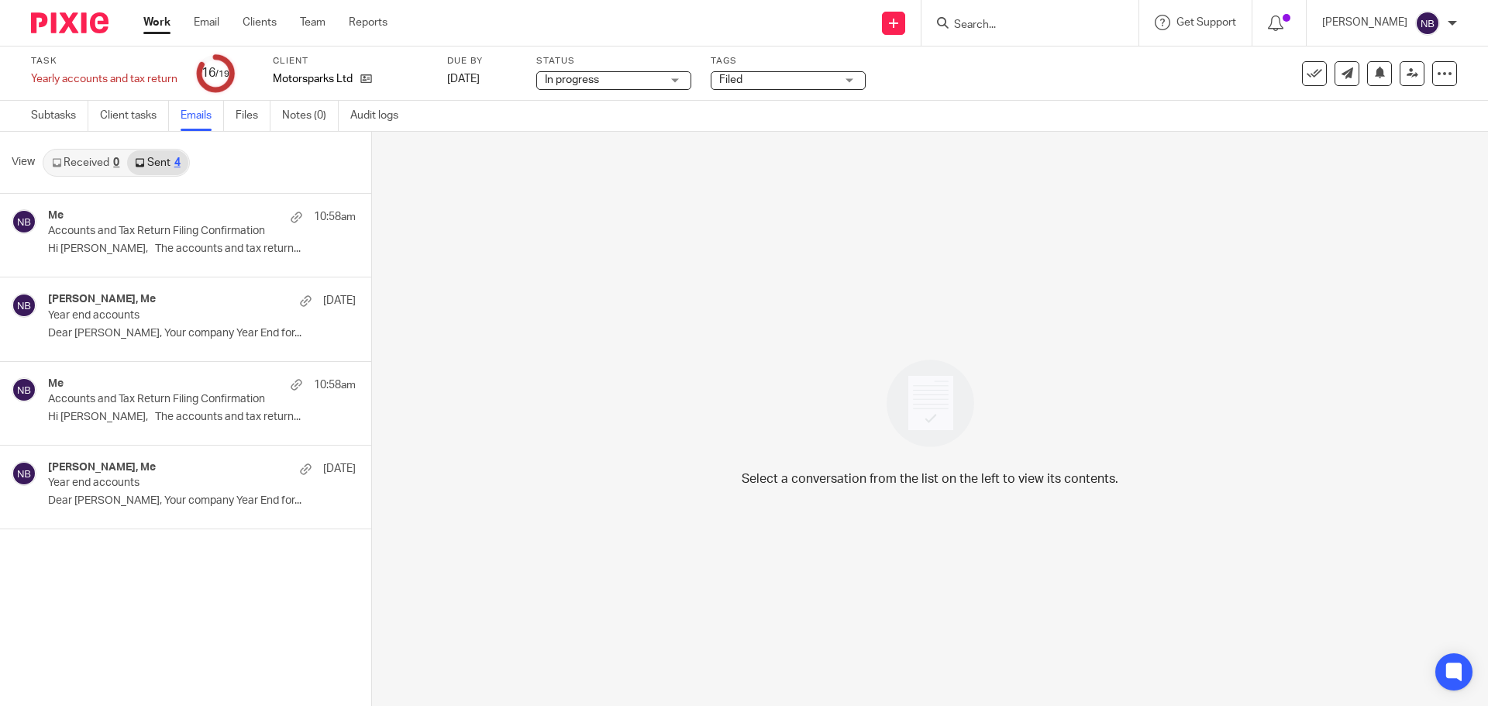
click at [145, 225] on p "Accounts and Tax Return Filing Confirmation" at bounding box center [171, 231] width 246 height 13
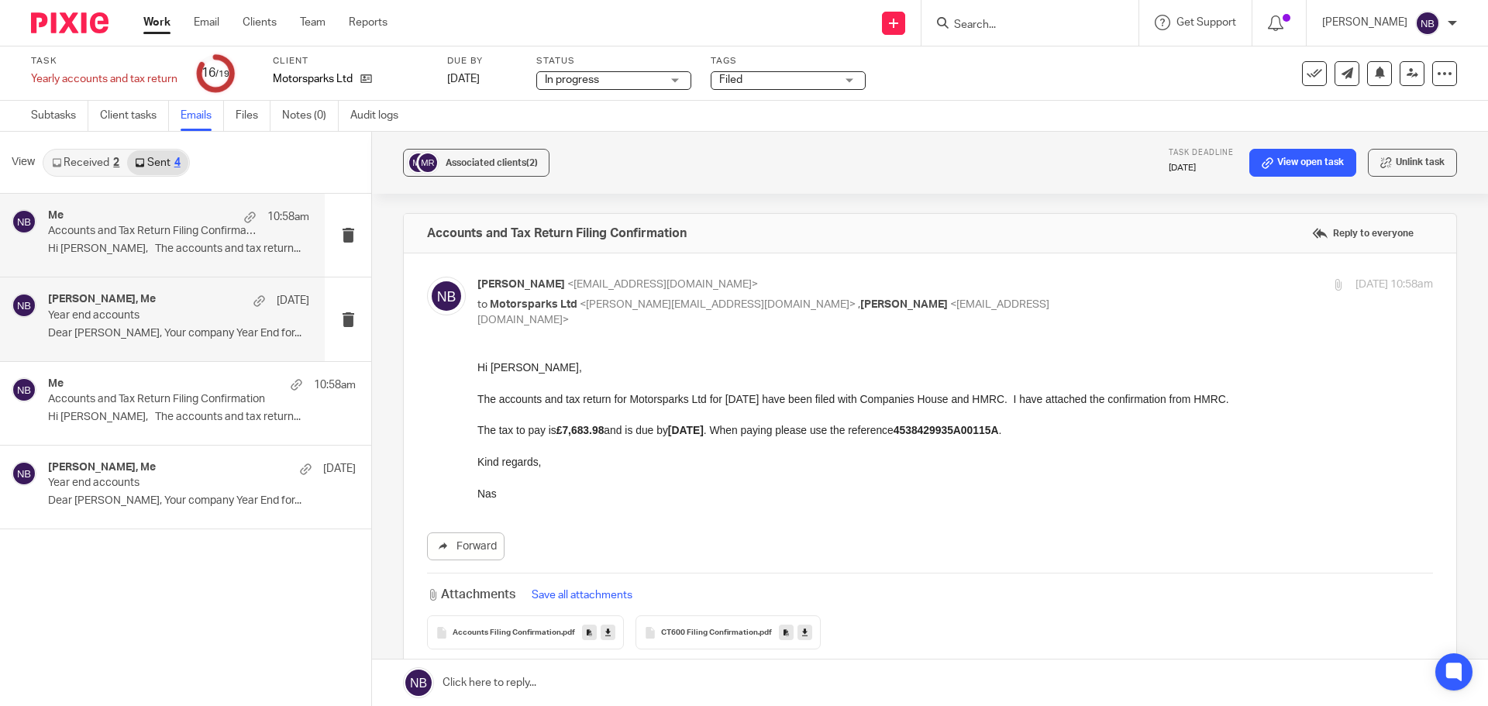
click at [96, 321] on p "Year end accounts" at bounding box center [152, 315] width 209 height 13
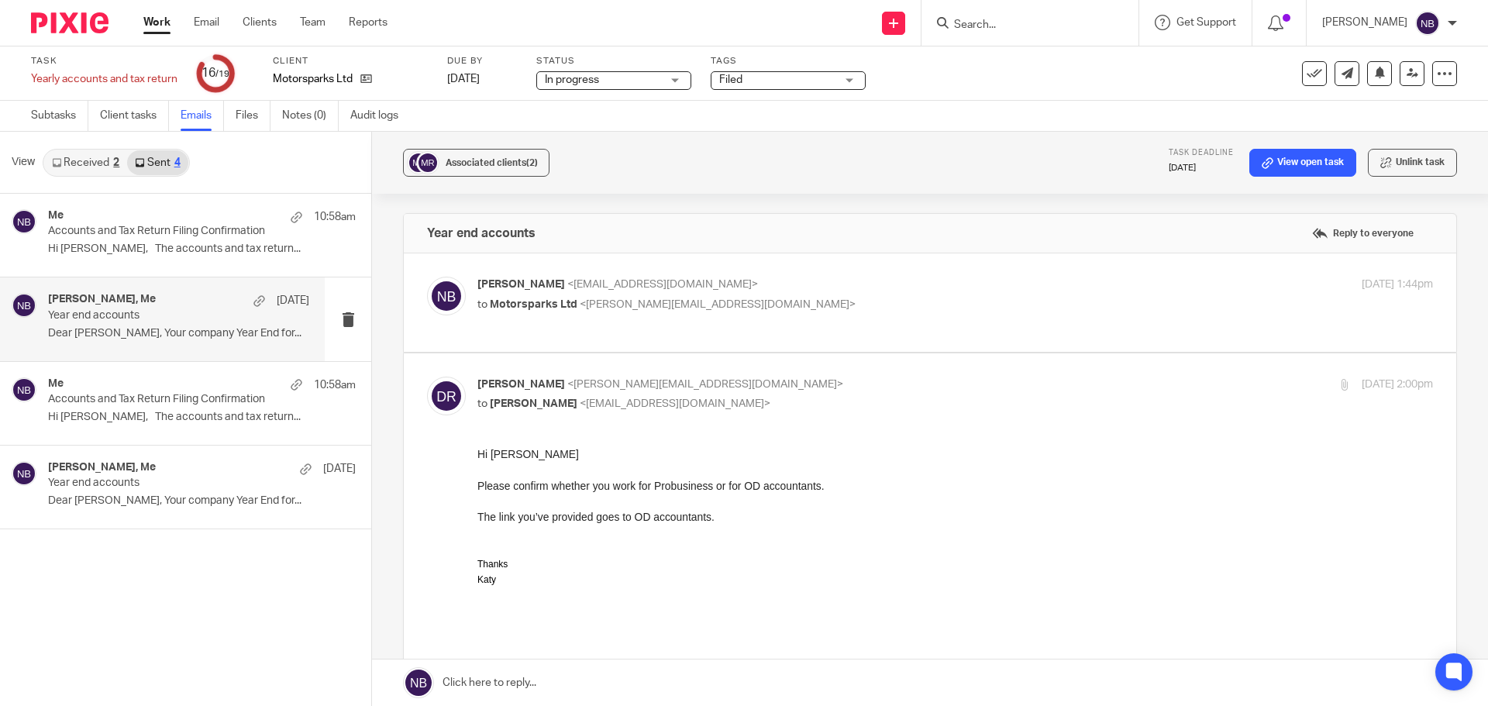
click at [610, 307] on span "<denny@motorsparks.com>" at bounding box center [718, 304] width 276 height 11
checkbox input "true"
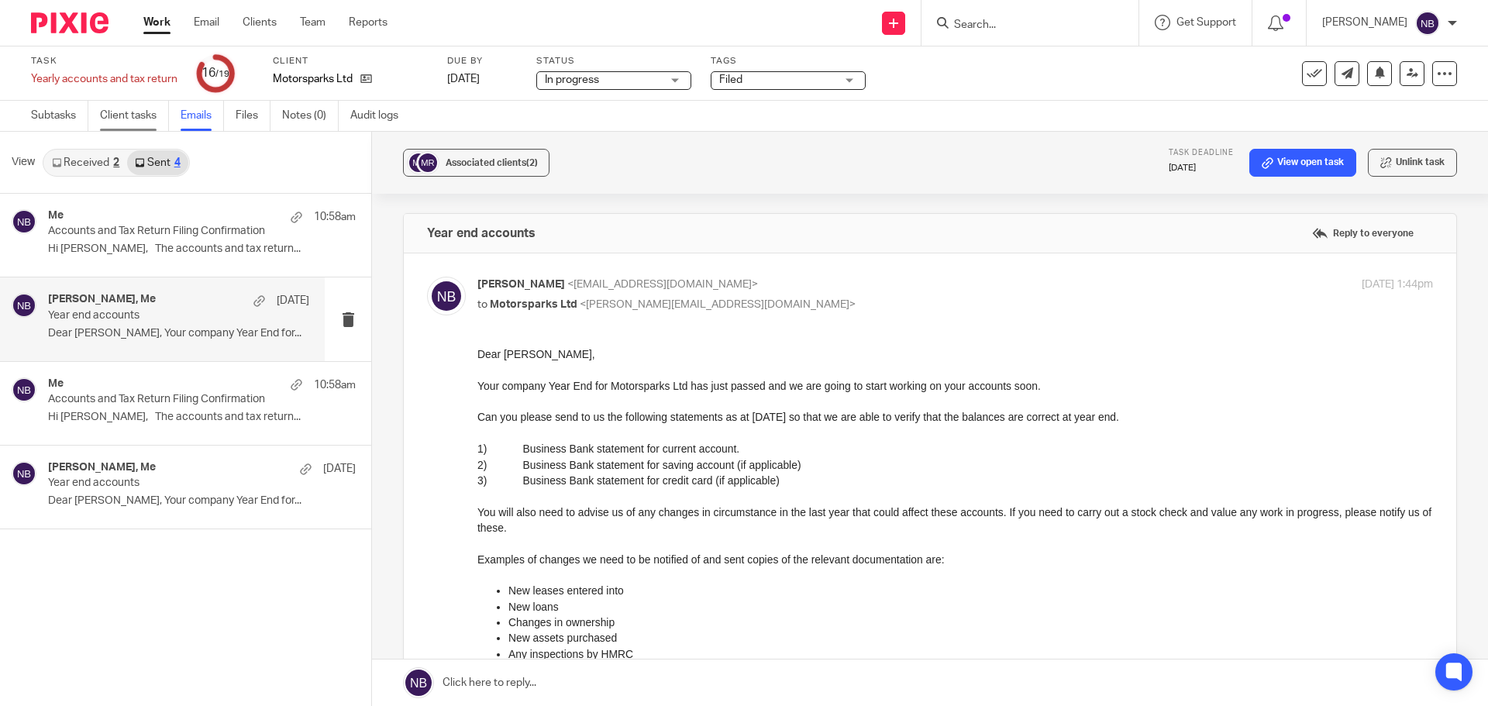
click at [136, 114] on link "Client tasks" at bounding box center [134, 116] width 69 height 30
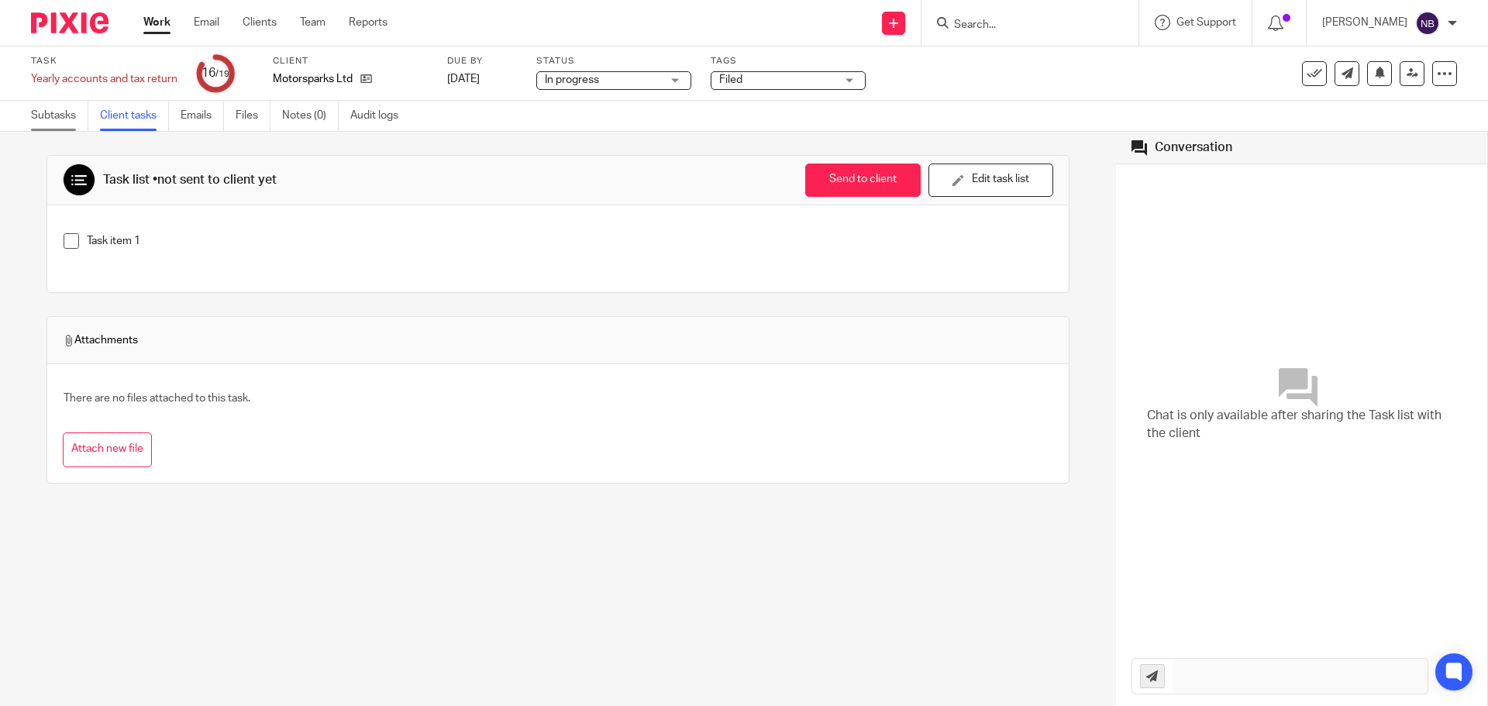
click at [77, 112] on link "Subtasks" at bounding box center [59, 116] width 57 height 30
click at [69, 123] on link "Subtasks" at bounding box center [59, 116] width 57 height 30
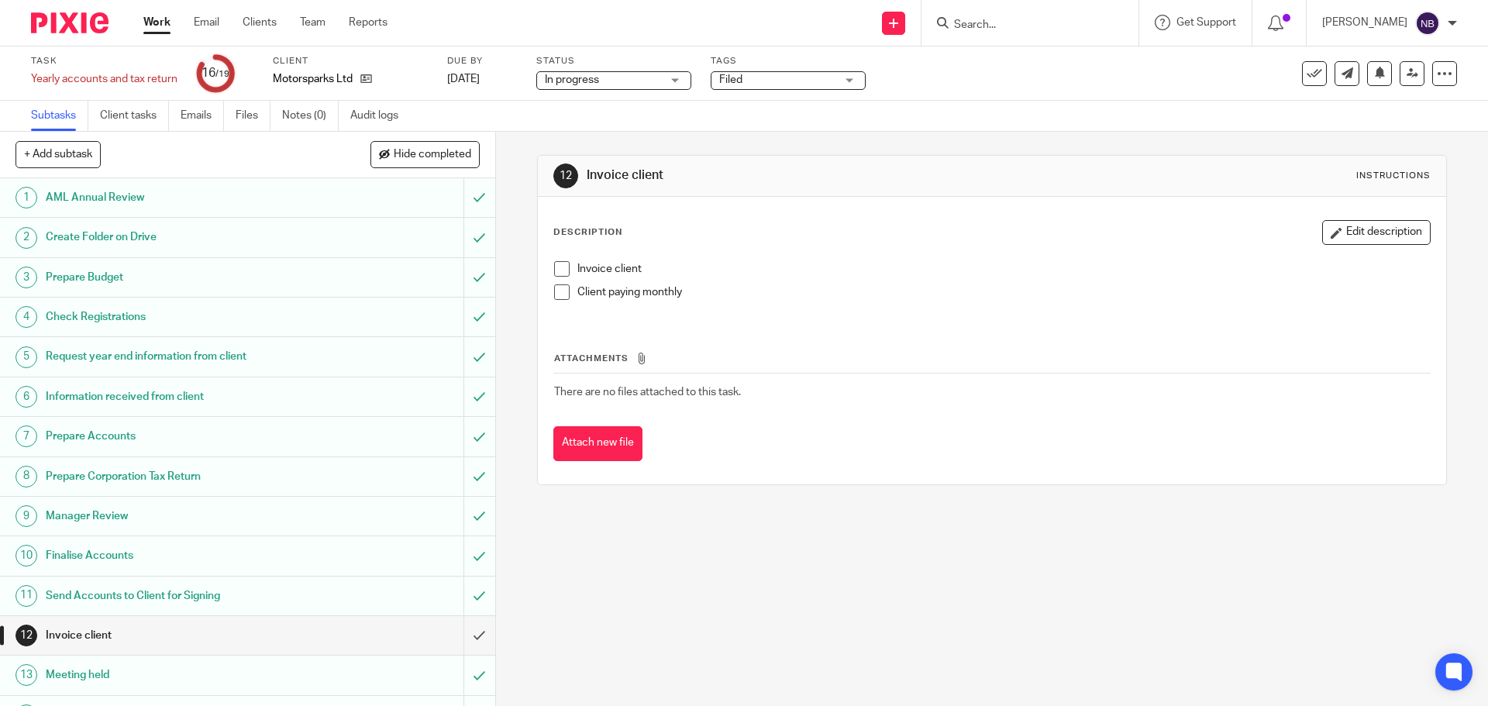
scroll to position [240, 0]
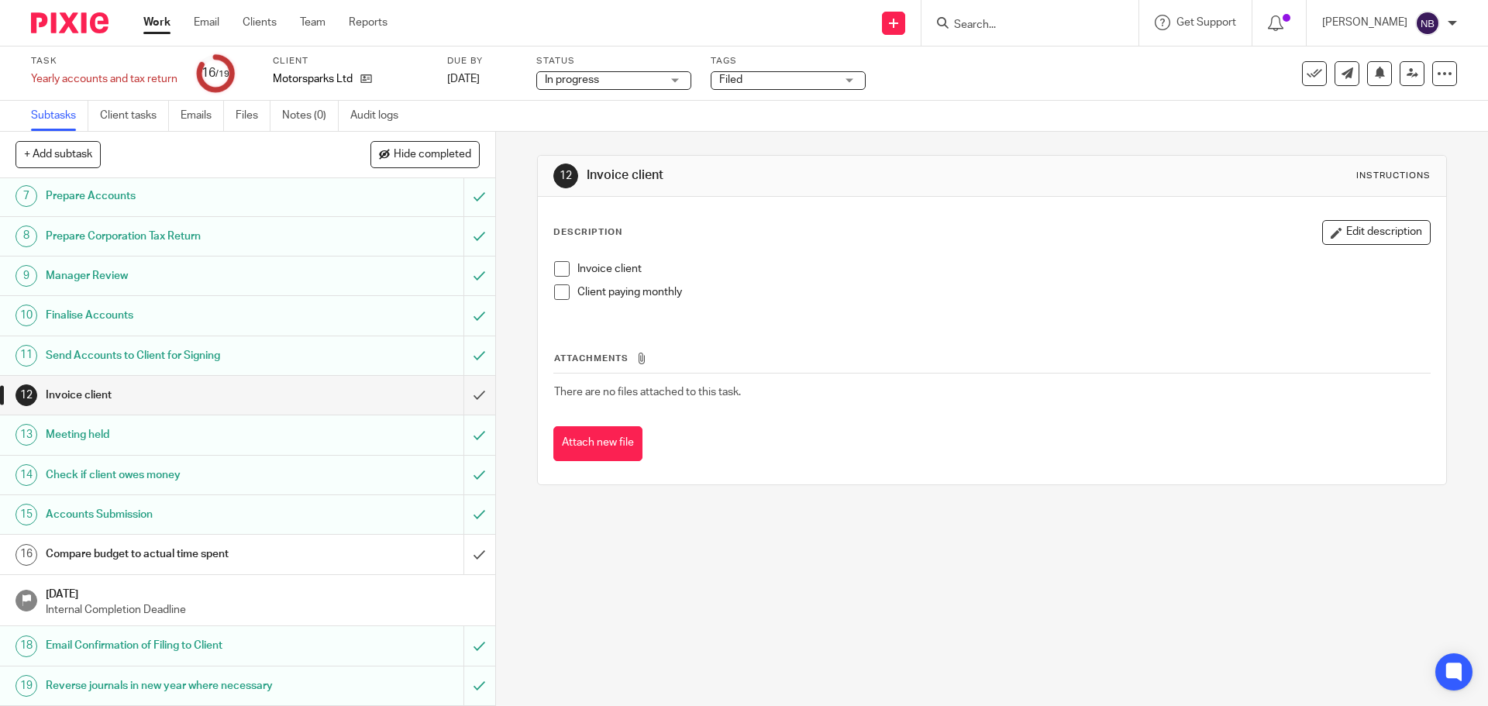
click at [391, 394] on div "Invoice client" at bounding box center [247, 395] width 402 height 23
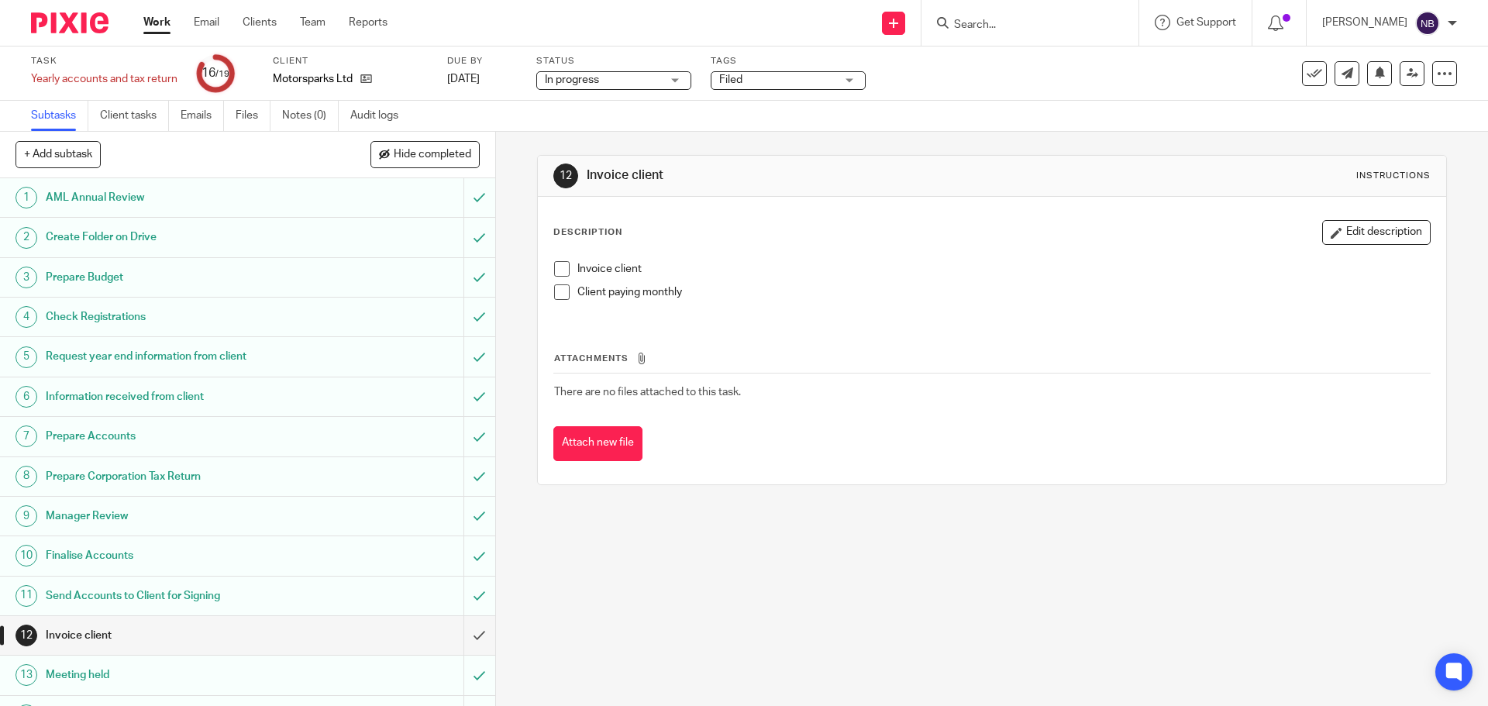
click at [561, 269] on span at bounding box center [561, 268] width 15 height 15
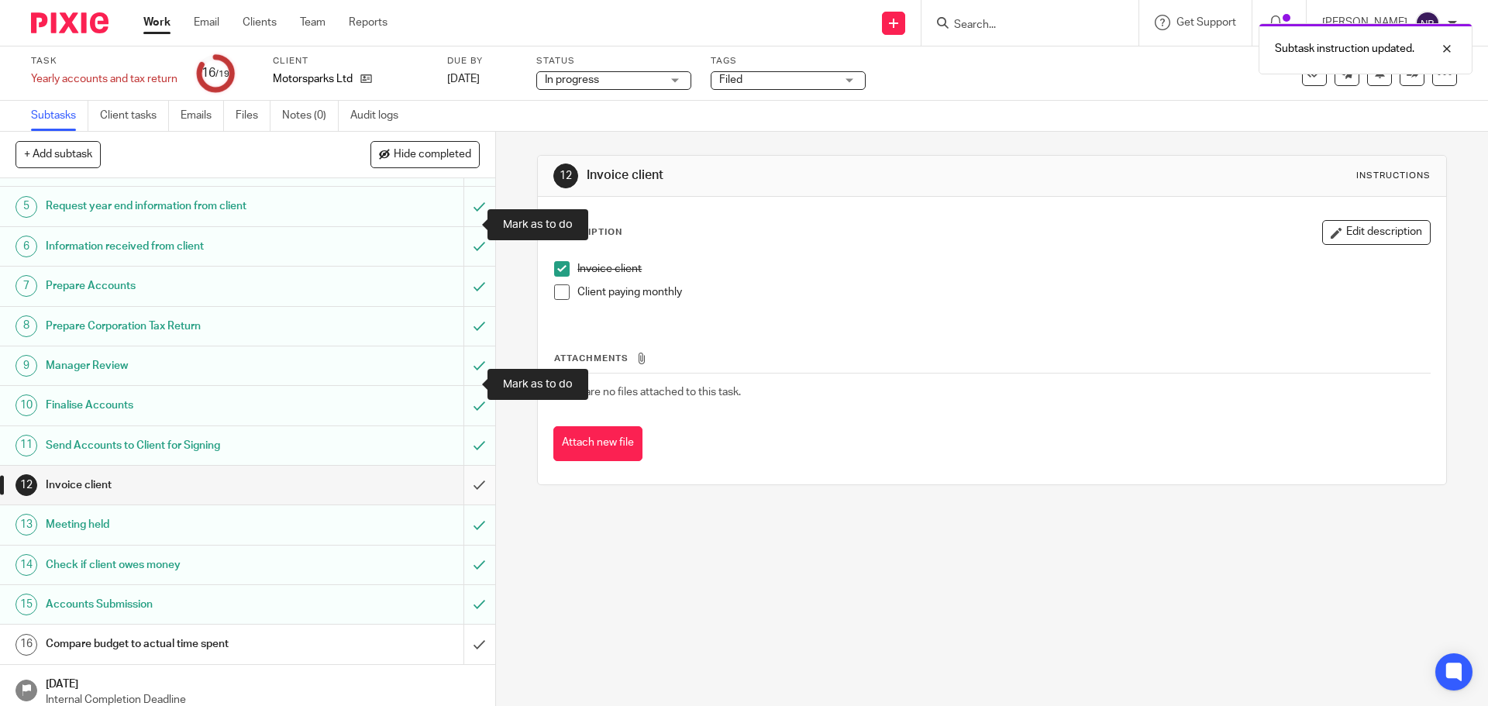
scroll to position [240, 0]
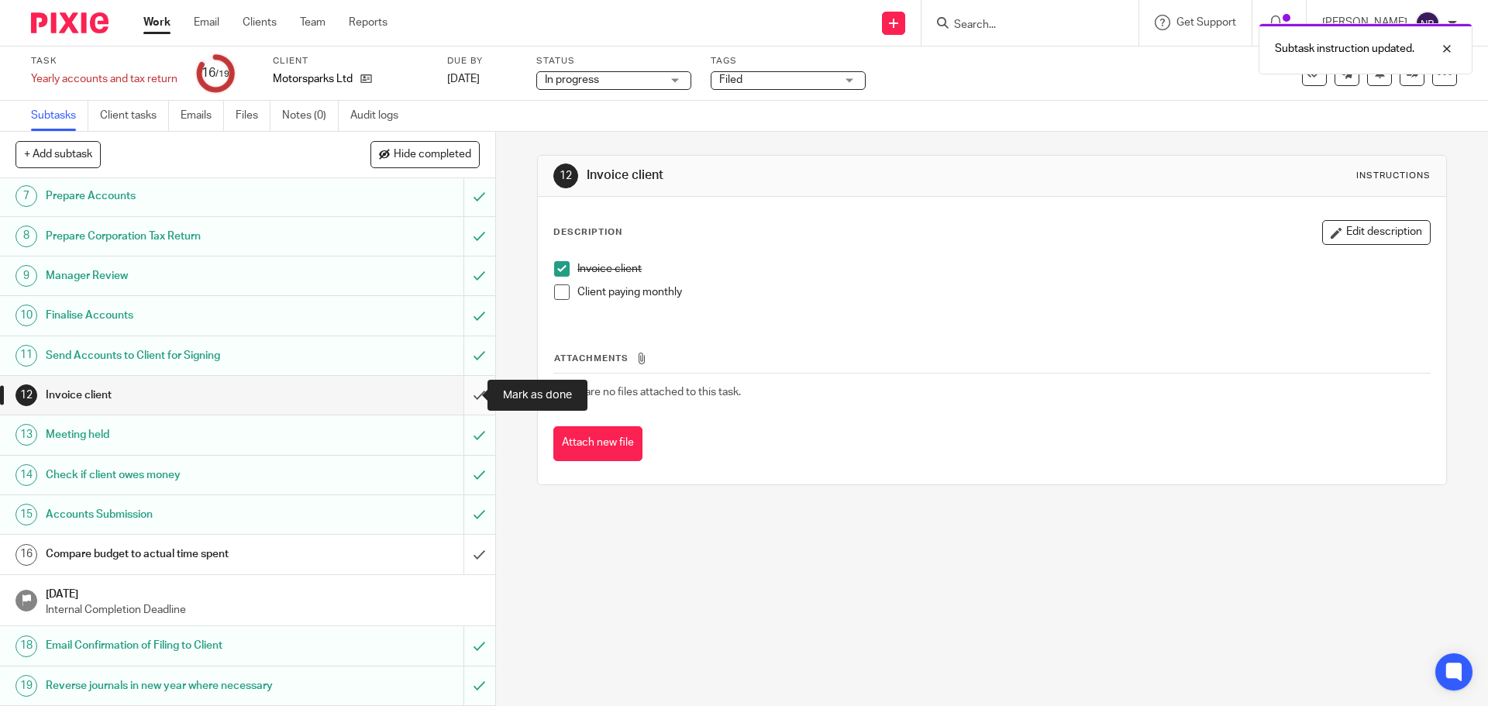
click at [465, 394] on input "submit" at bounding box center [247, 395] width 495 height 39
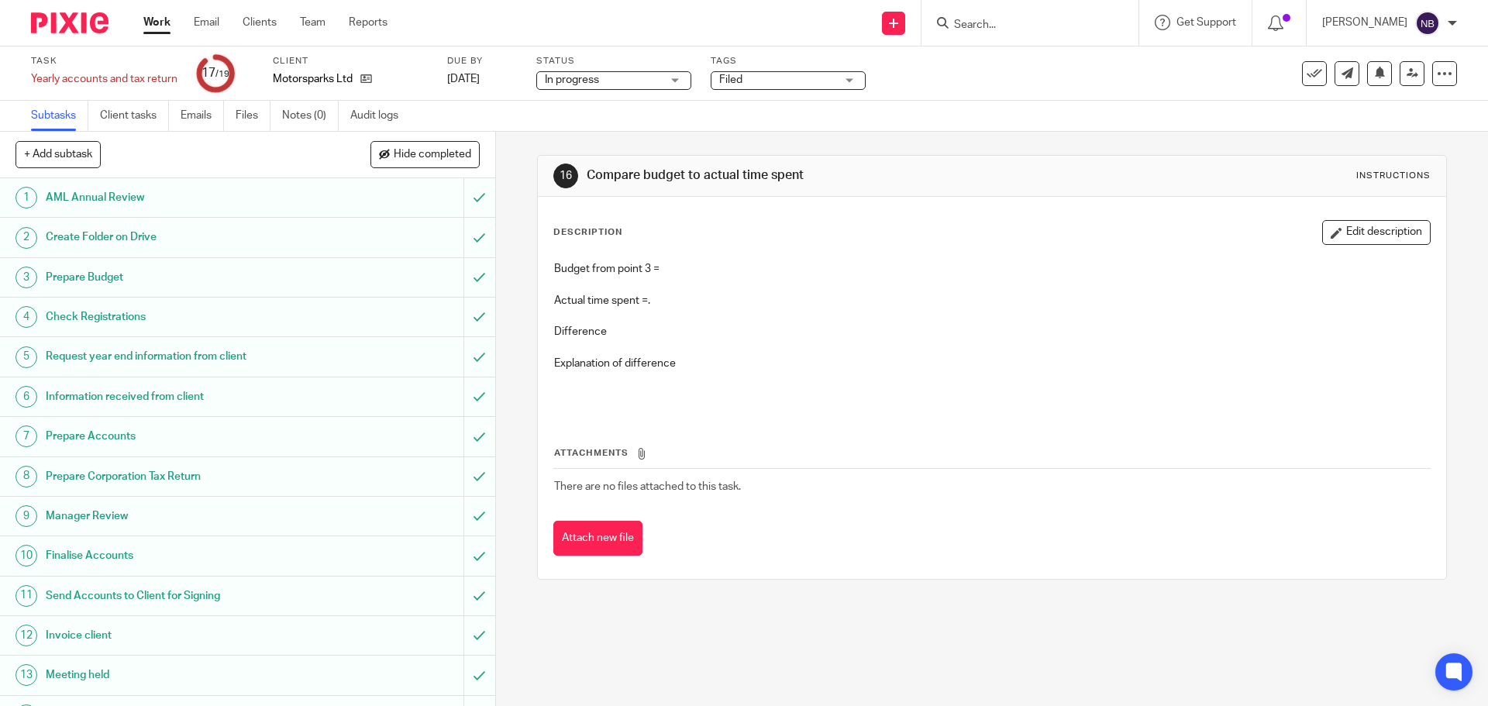
click at [126, 282] on h1 "Prepare Budget" at bounding box center [180, 277] width 268 height 23
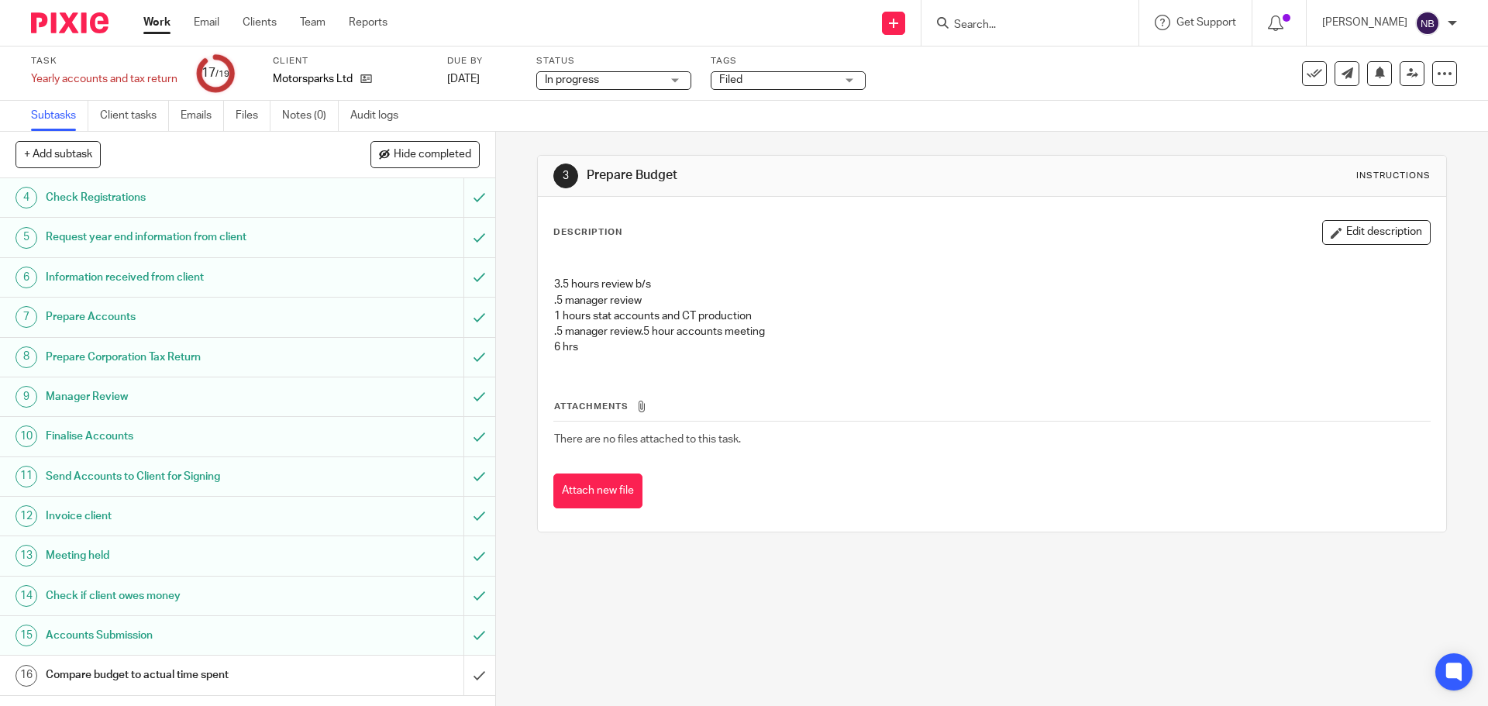
scroll to position [240, 0]
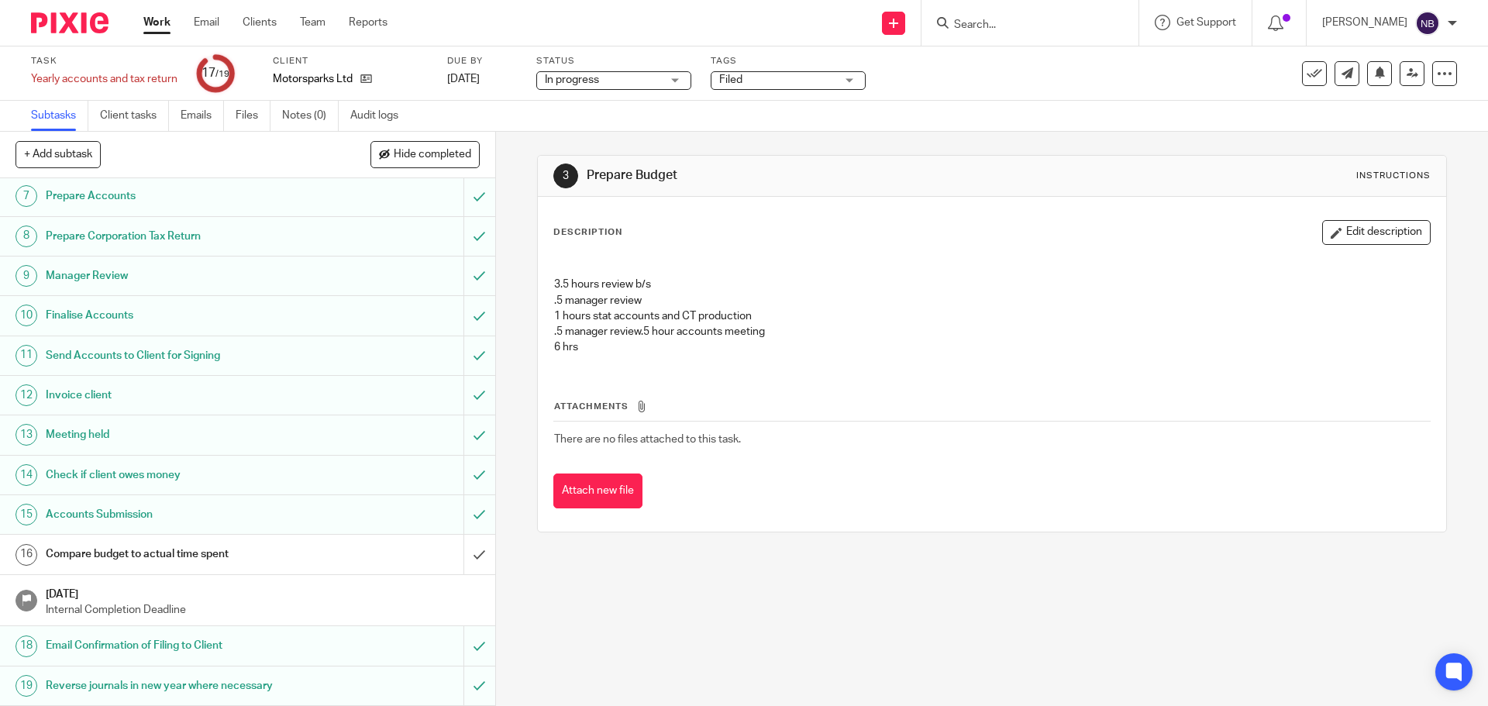
click at [1390, 246] on div "Description Edit description 3.5 hours review b/s .5 manager review 1 hours sta…" at bounding box center [991, 294] width 876 height 148
click at [1365, 233] on button "Edit description" at bounding box center [1376, 232] width 108 height 25
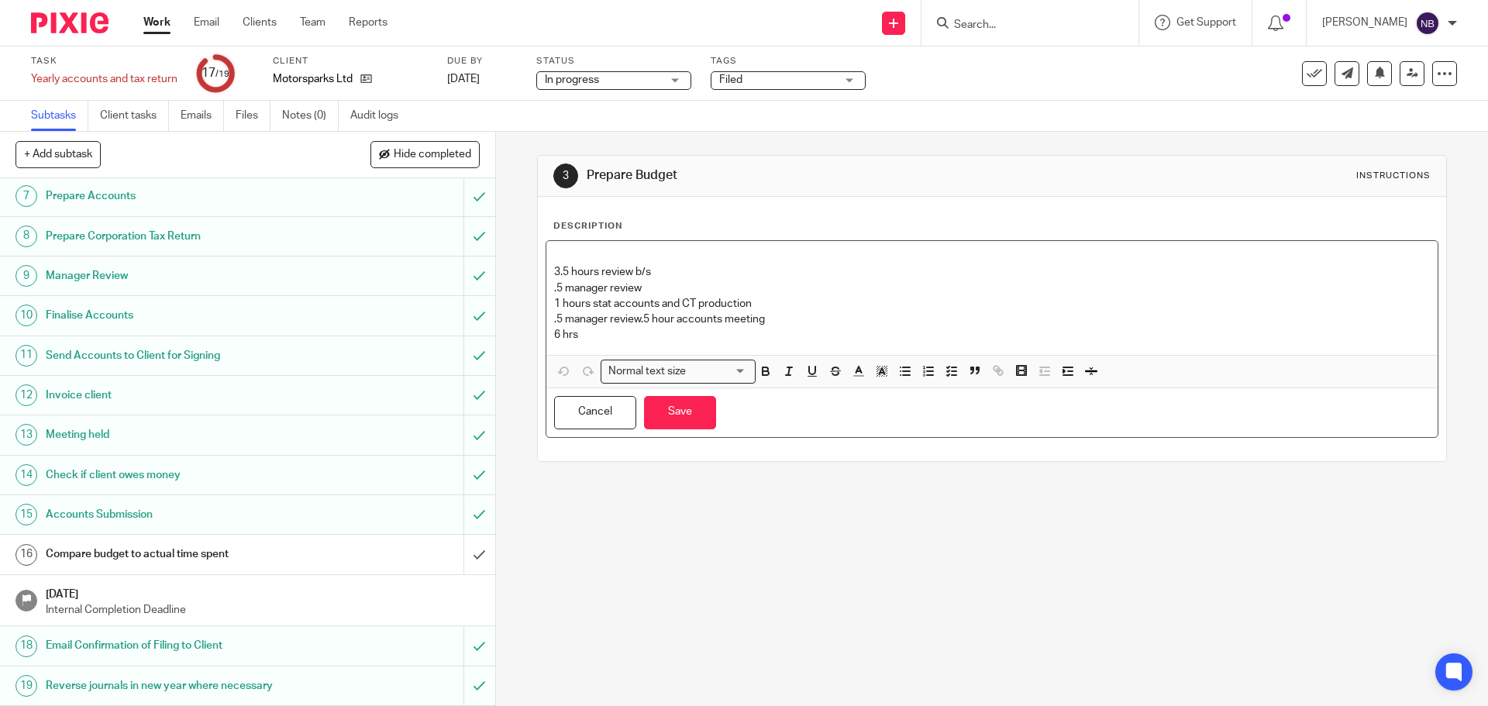
click at [555, 271] on p "3.5 hours review b/s .5 manager review 1 hours stat accounts and CT production …" at bounding box center [991, 288] width 875 height 78
click at [671, 415] on button "Save" at bounding box center [680, 412] width 72 height 33
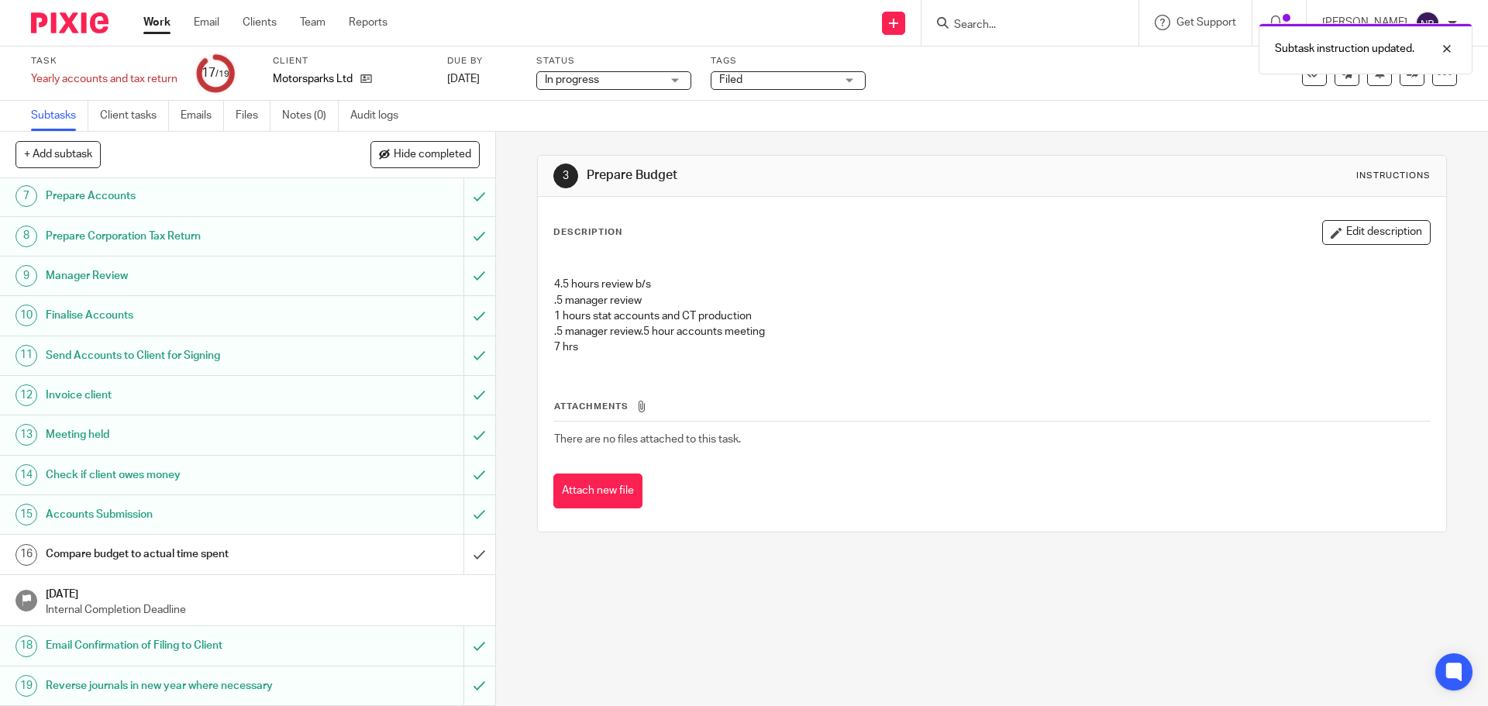
click at [342, 538] on link "16 Compare budget to actual time spent" at bounding box center [231, 554] width 463 height 39
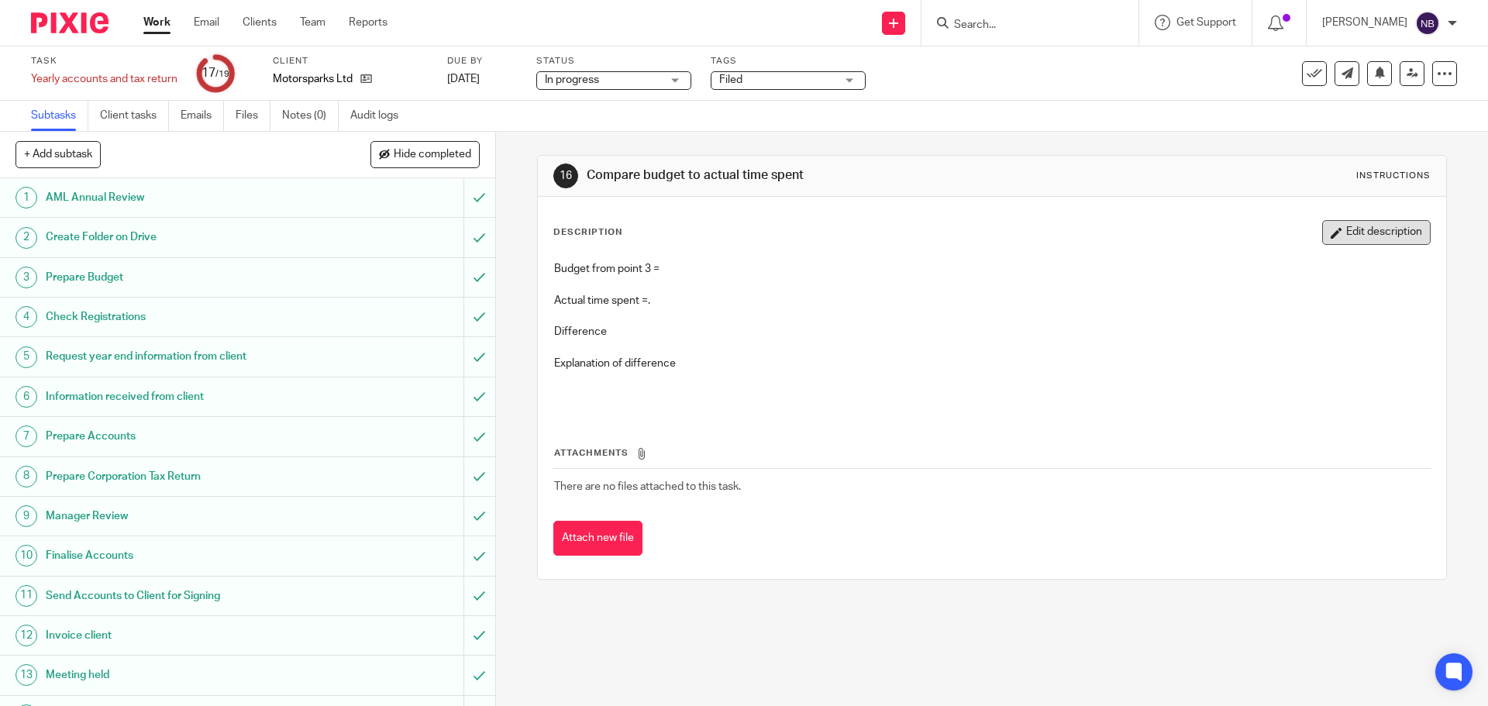
drag, startPoint x: 1353, startPoint y: 227, endPoint x: 1294, endPoint y: 233, distance: 59.2
click at [1352, 230] on button "Edit description" at bounding box center [1376, 232] width 108 height 25
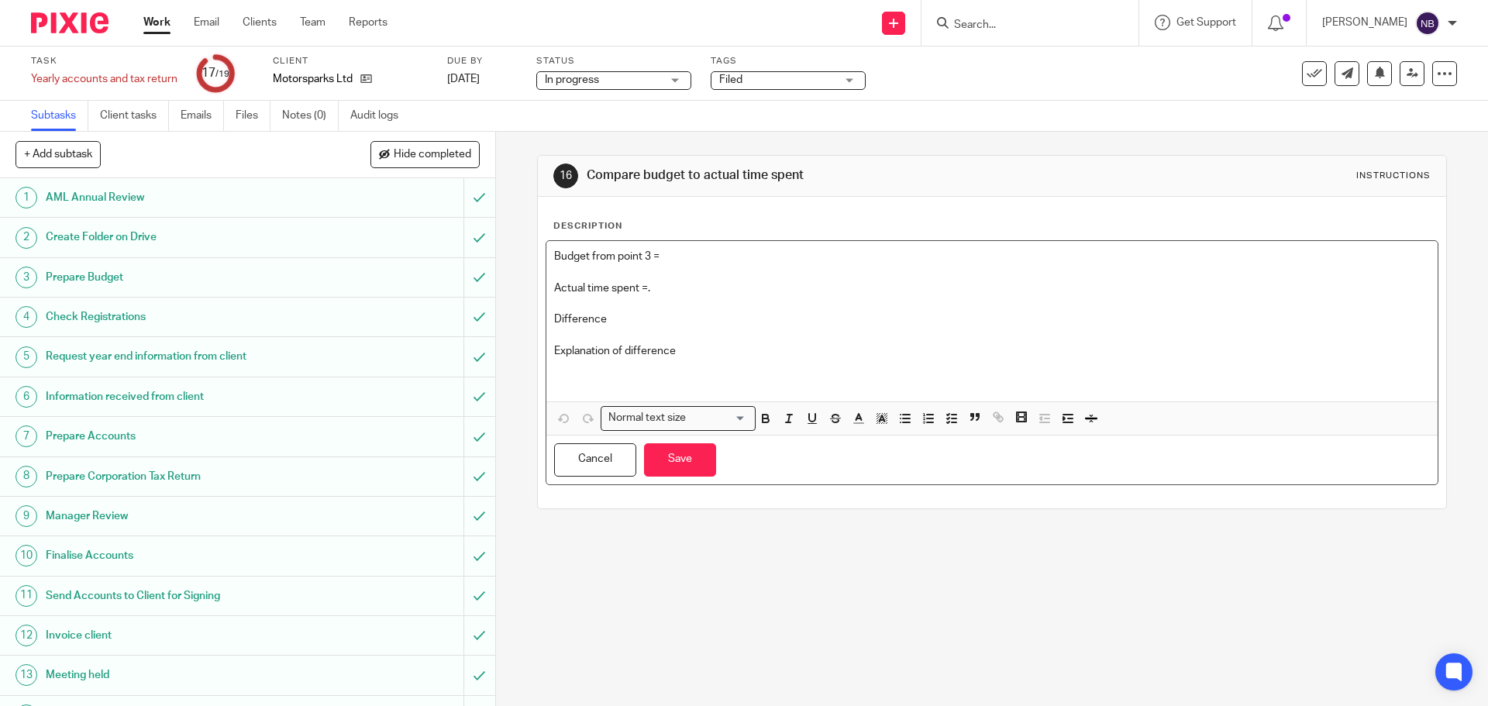
click at [745, 260] on p "Budget from point 3 =" at bounding box center [991, 256] width 875 height 15
click at [653, 310] on p at bounding box center [991, 303] width 875 height 15
click at [659, 325] on p "Difference" at bounding box center [991, 319] width 875 height 15
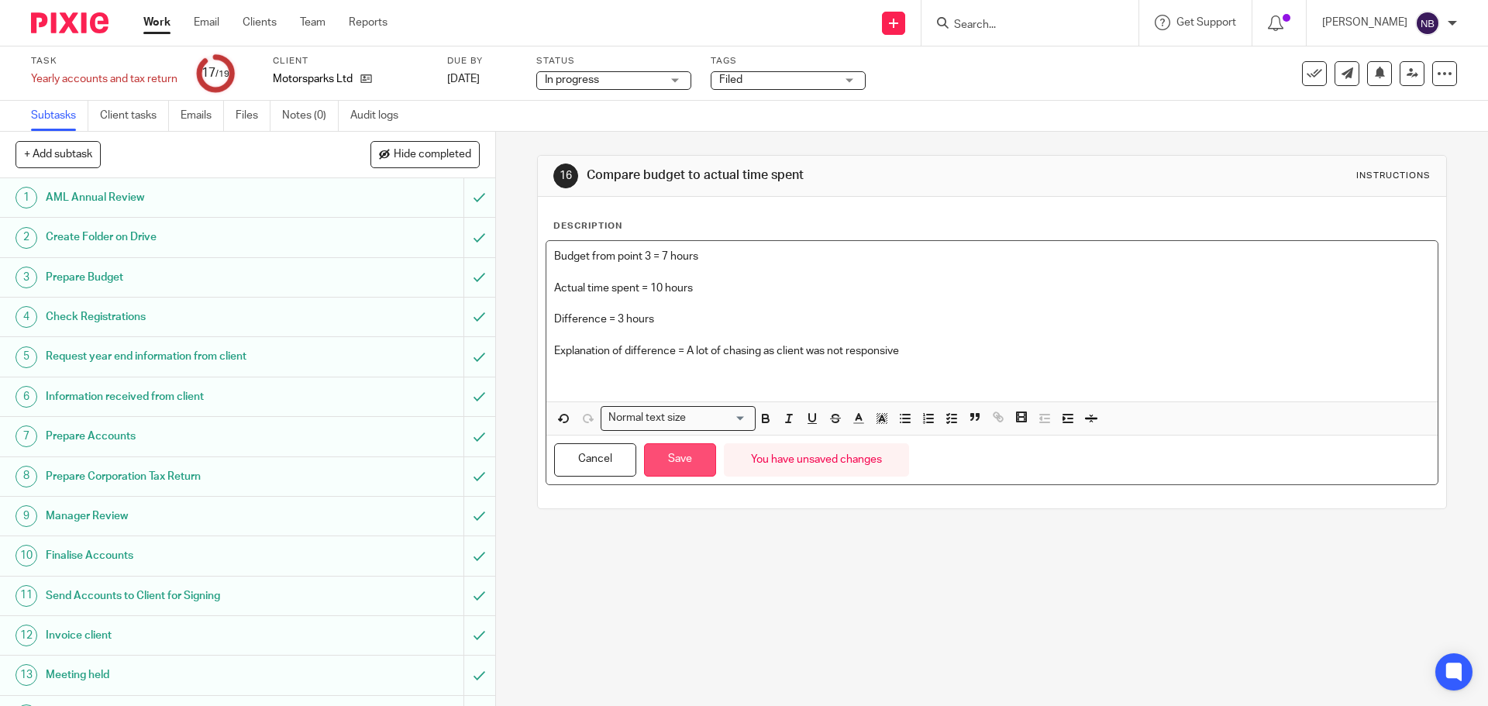
click at [669, 464] on button "Save" at bounding box center [680, 459] width 72 height 33
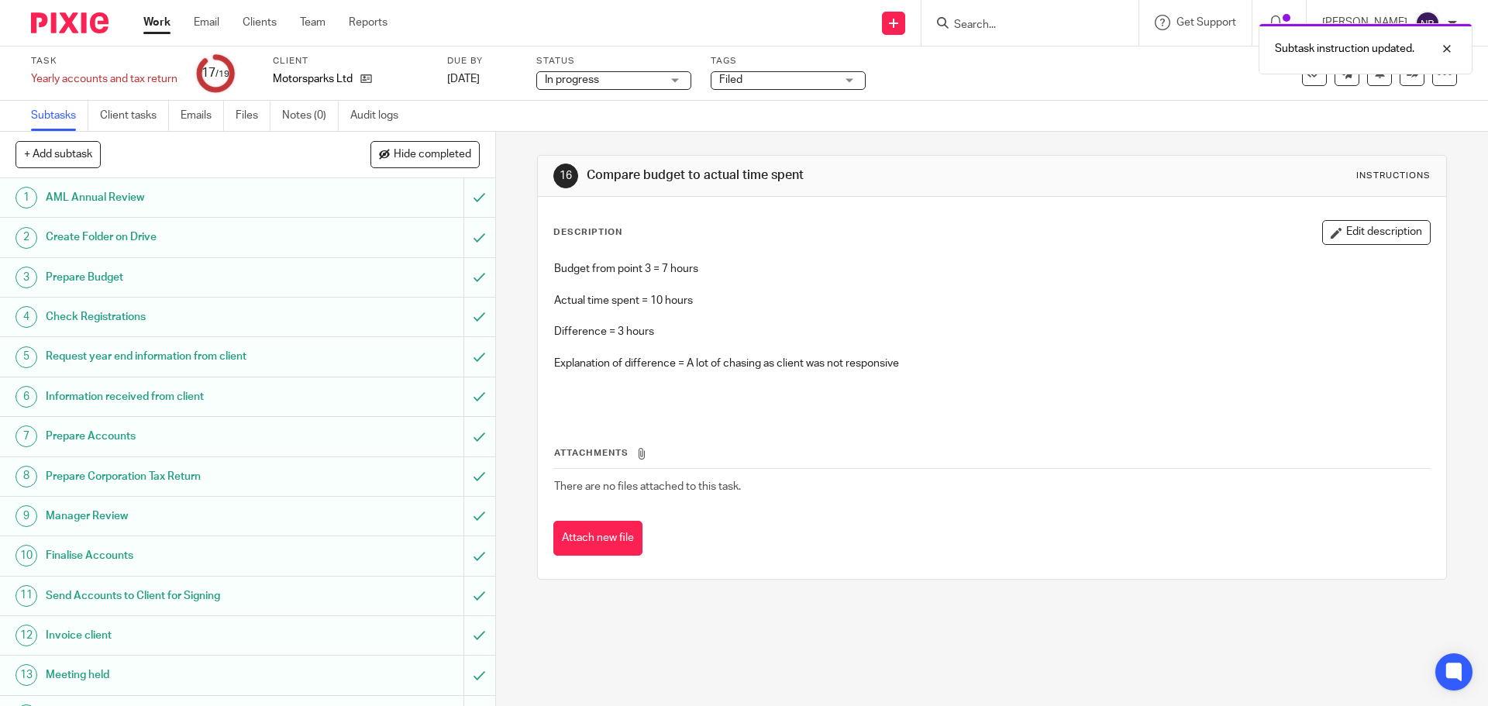
scroll to position [240, 0]
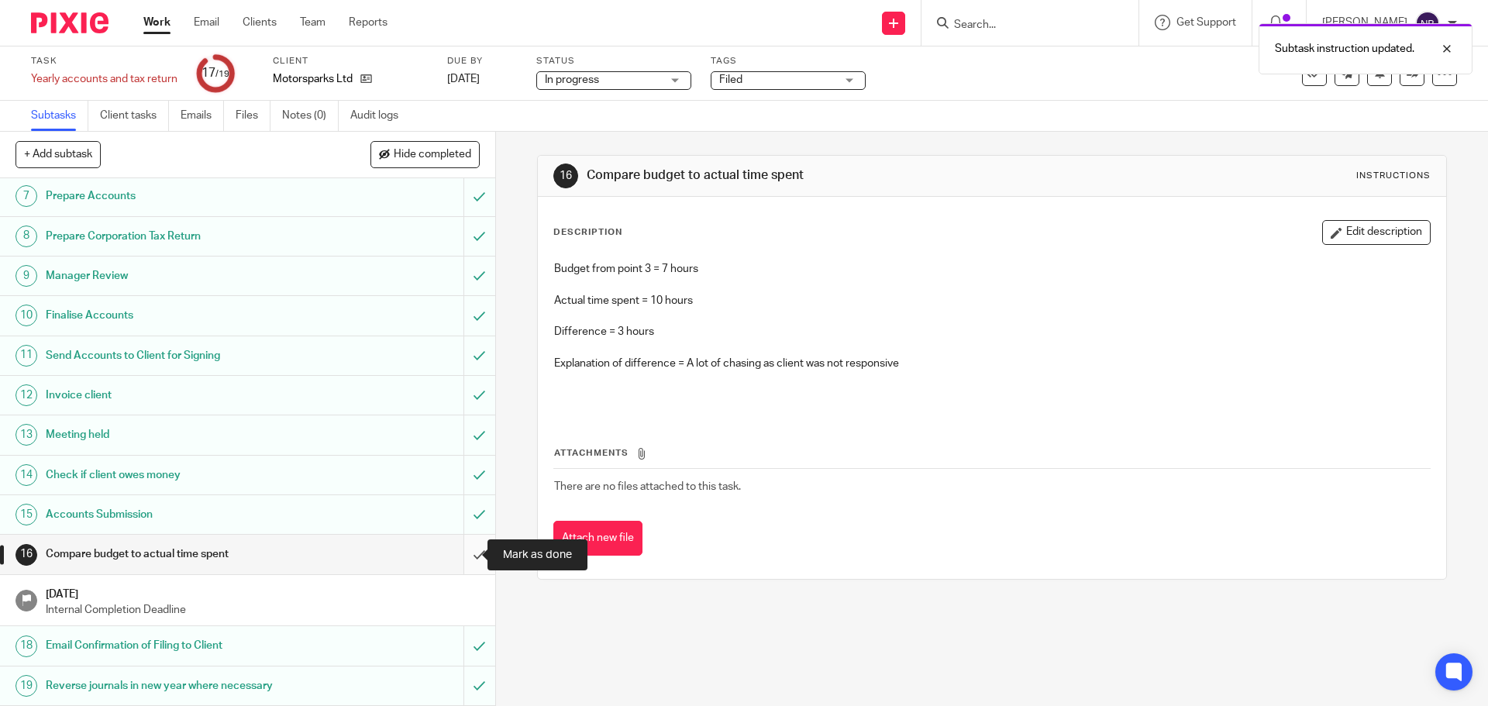
click at [461, 546] on input "submit" at bounding box center [247, 554] width 495 height 39
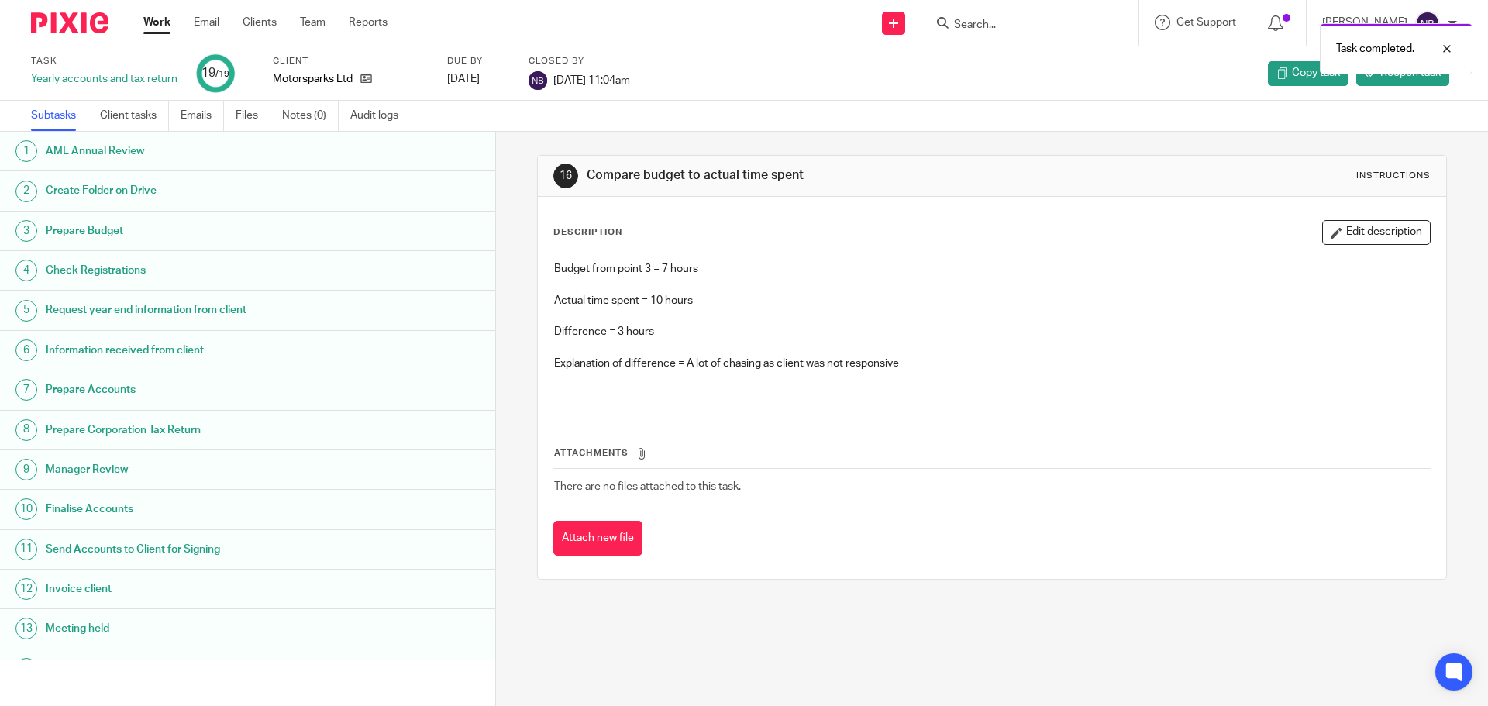
click at [164, 21] on link "Work" at bounding box center [156, 22] width 27 height 15
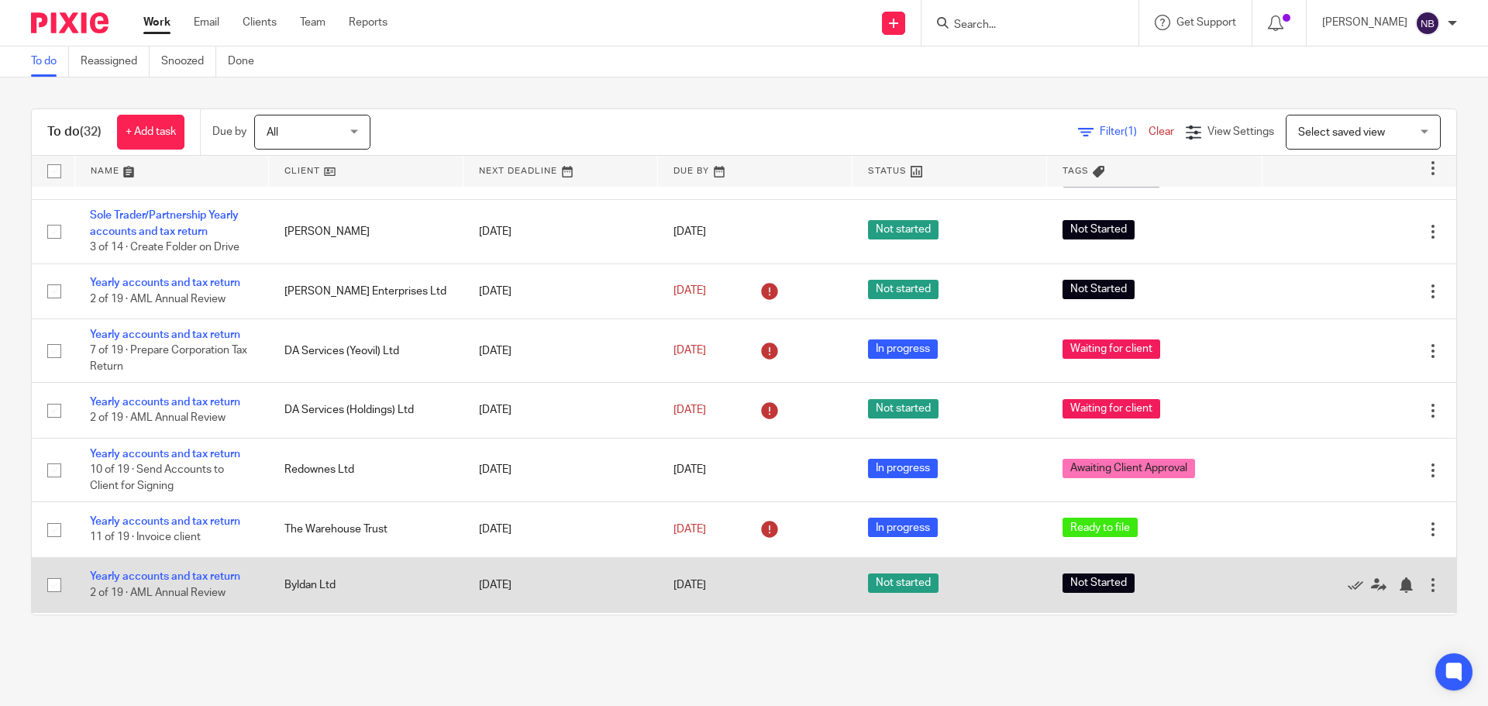
scroll to position [852, 0]
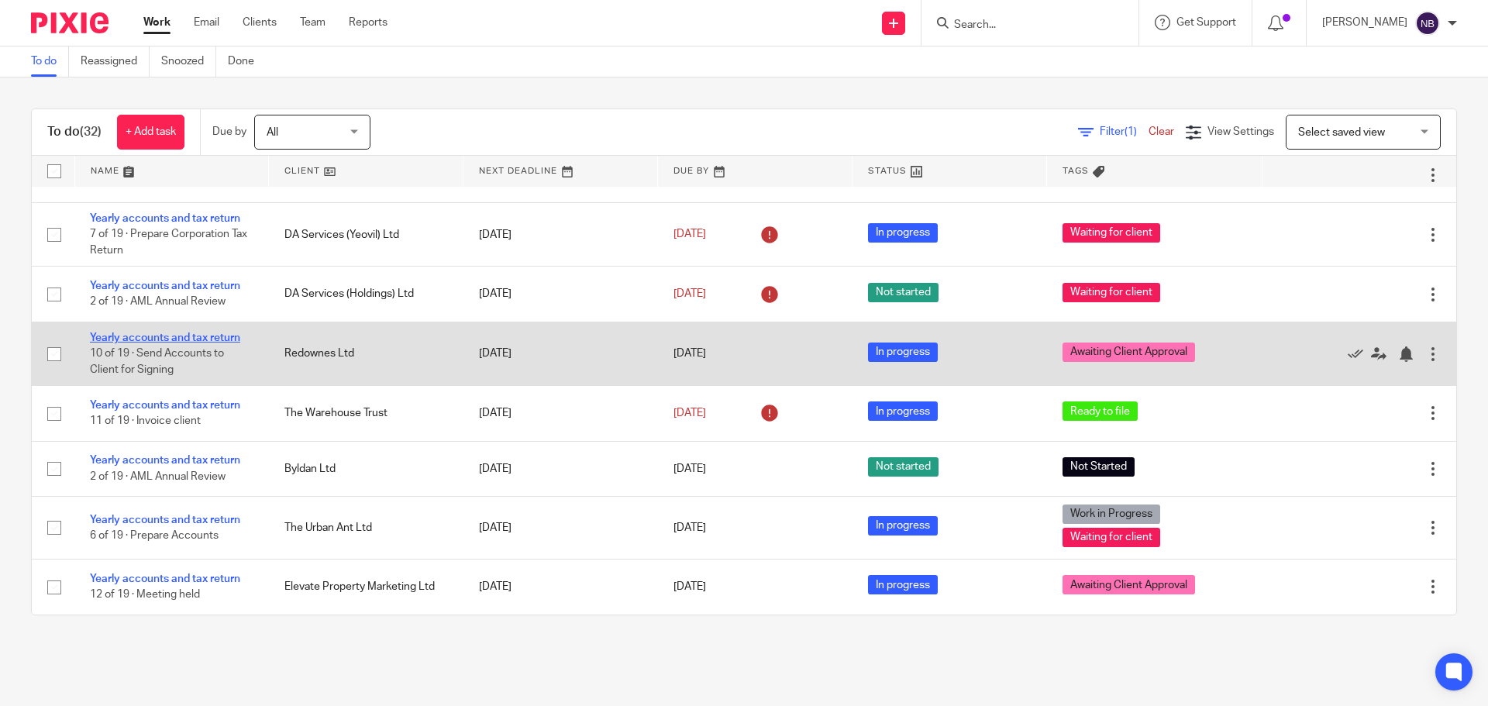
click at [209, 337] on link "Yearly accounts and tax return" at bounding box center [165, 337] width 150 height 11
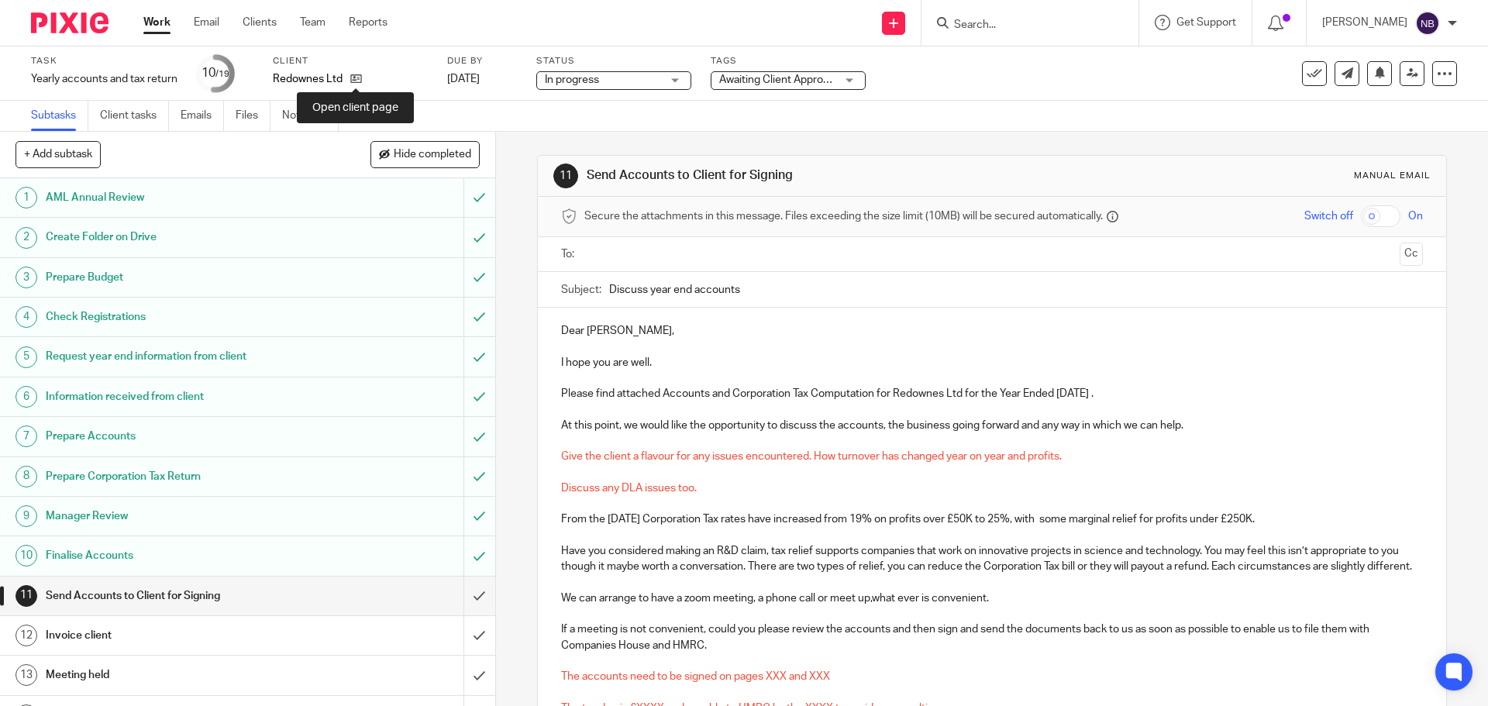
drag, startPoint x: 359, startPoint y: 84, endPoint x: 363, endPoint y: 92, distance: 8.7
click at [360, 84] on icon at bounding box center [356, 79] width 12 height 12
